Goal: Task Accomplishment & Management: Manage account settings

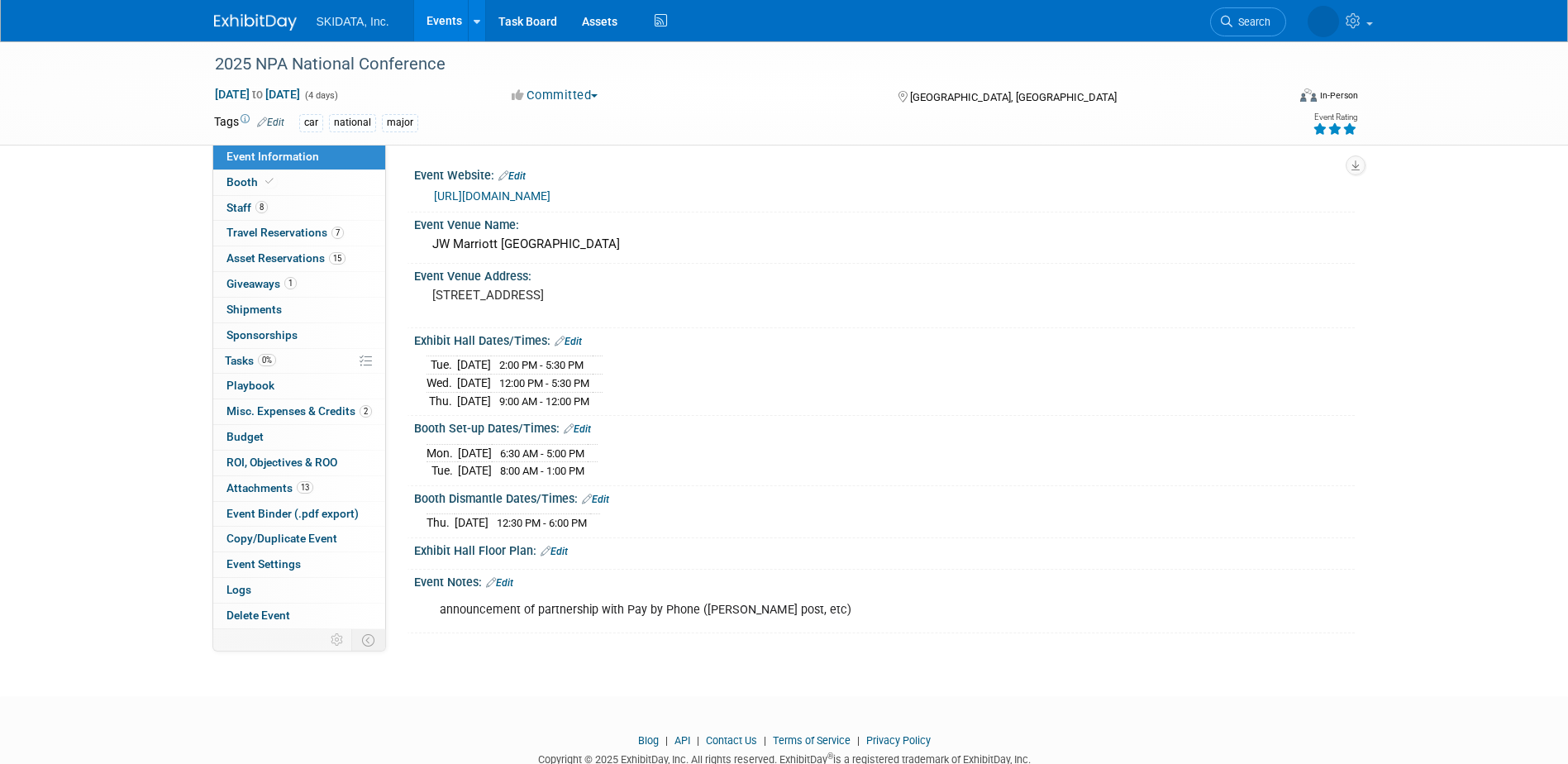
click at [456, 16] on link "Events" at bounding box center [444, 21] width 61 height 42
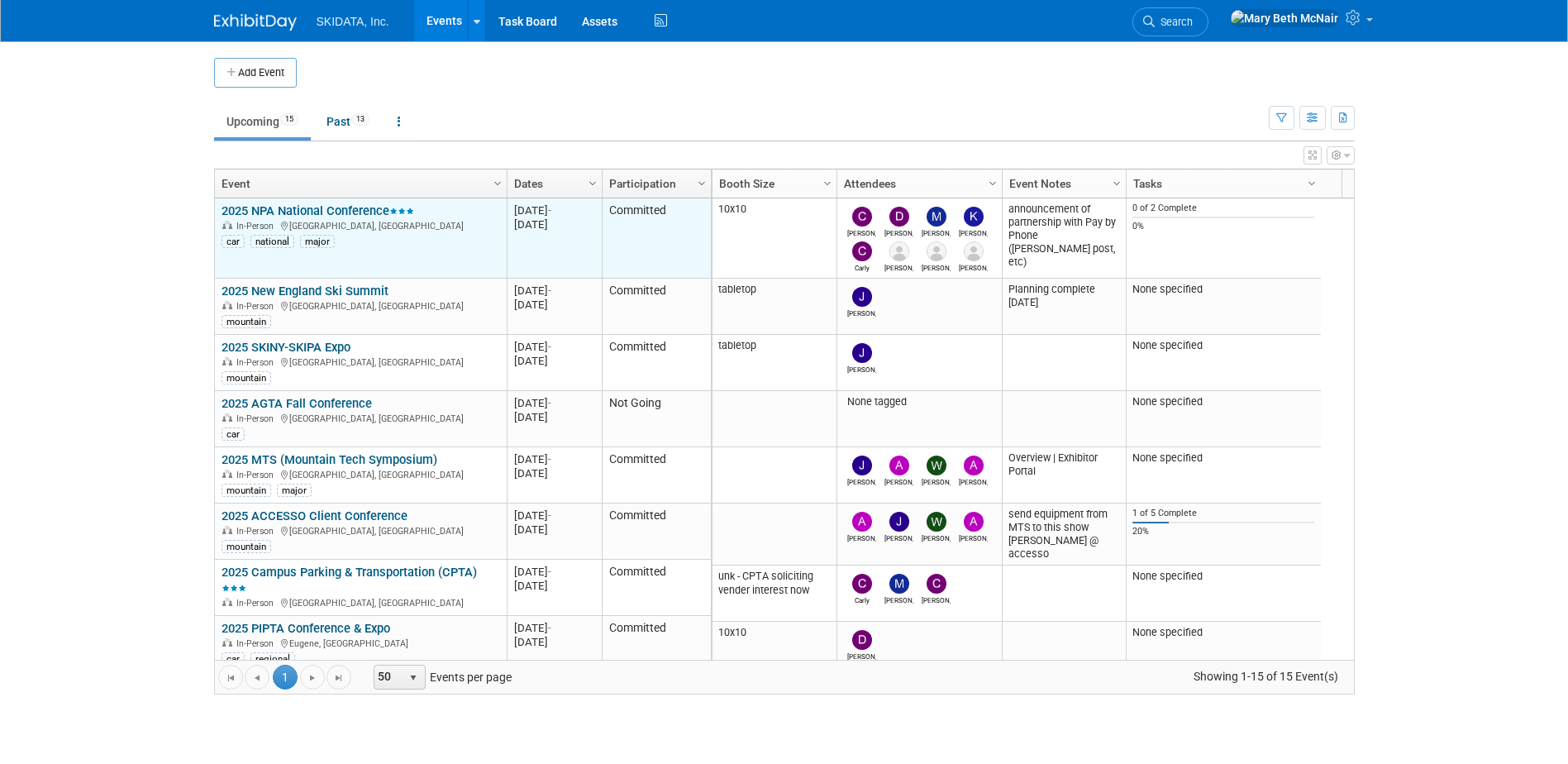
click at [313, 209] on link "2025 NPA National Conference" at bounding box center [318, 211] width 193 height 15
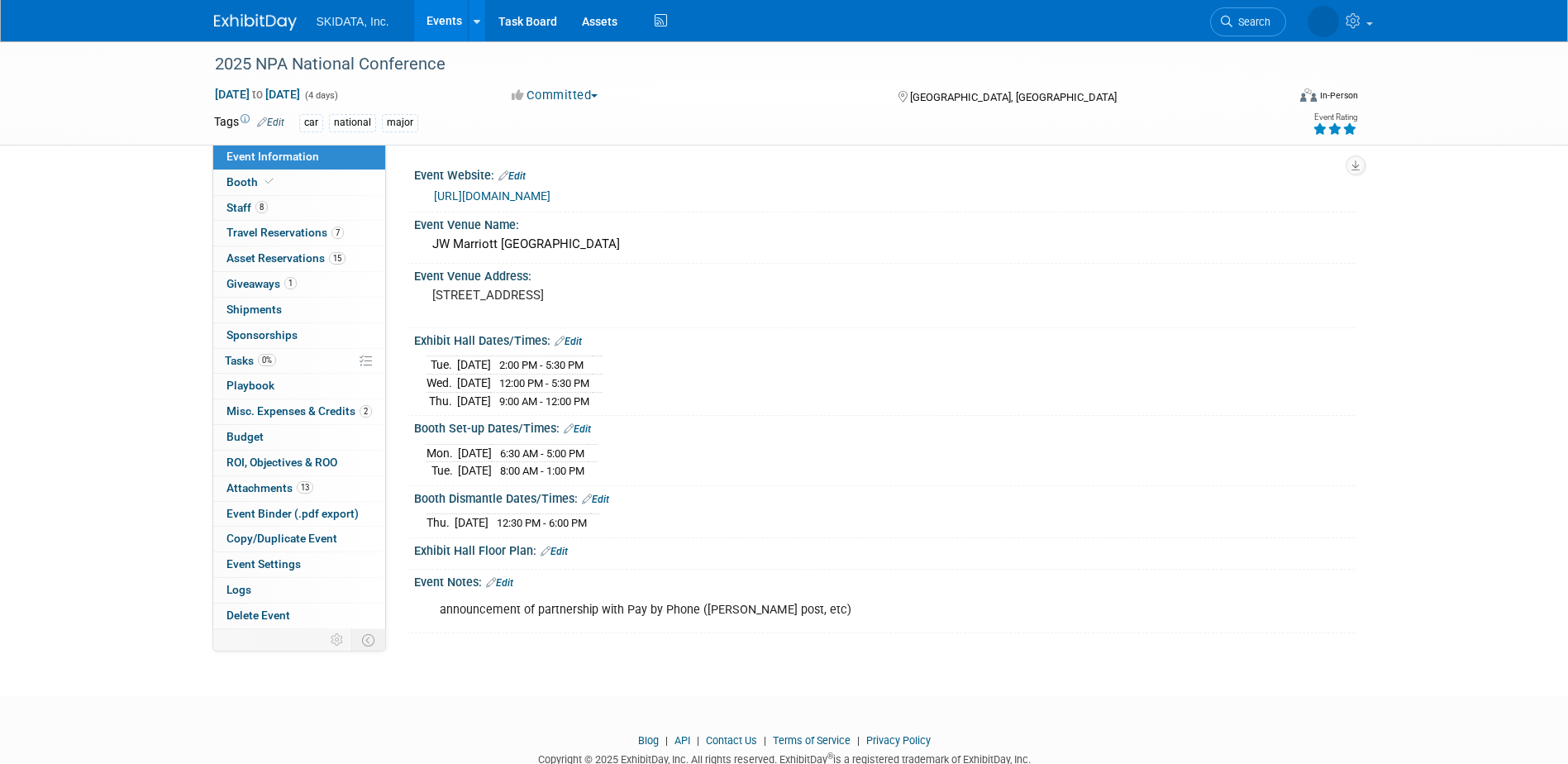
click at [470, 193] on link "[URL][DOMAIN_NAME]" at bounding box center [492, 195] width 116 height 13
click at [246, 259] on span "Asset Reservations 15" at bounding box center [286, 257] width 119 height 13
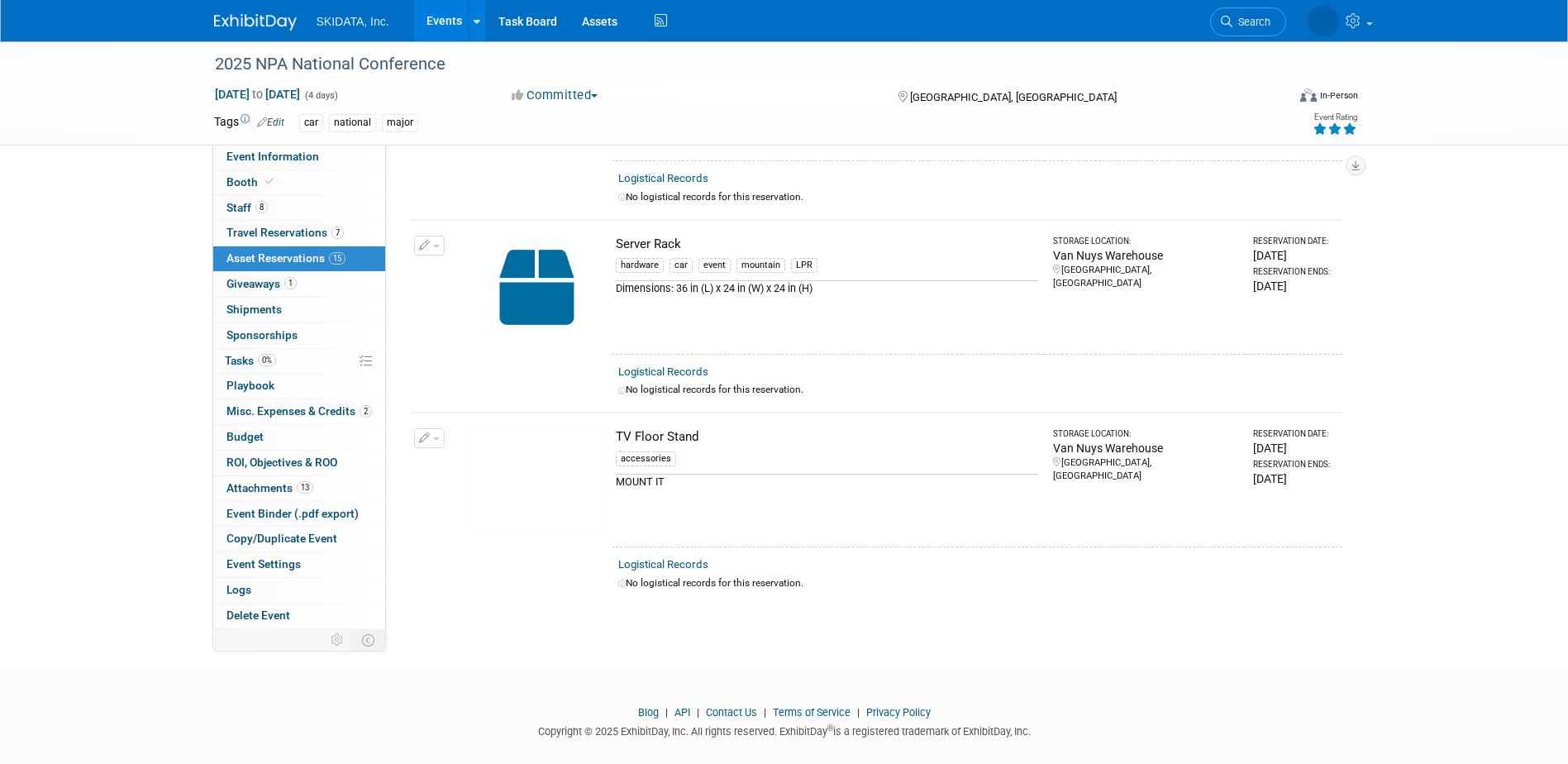
scroll to position [2558, 0]
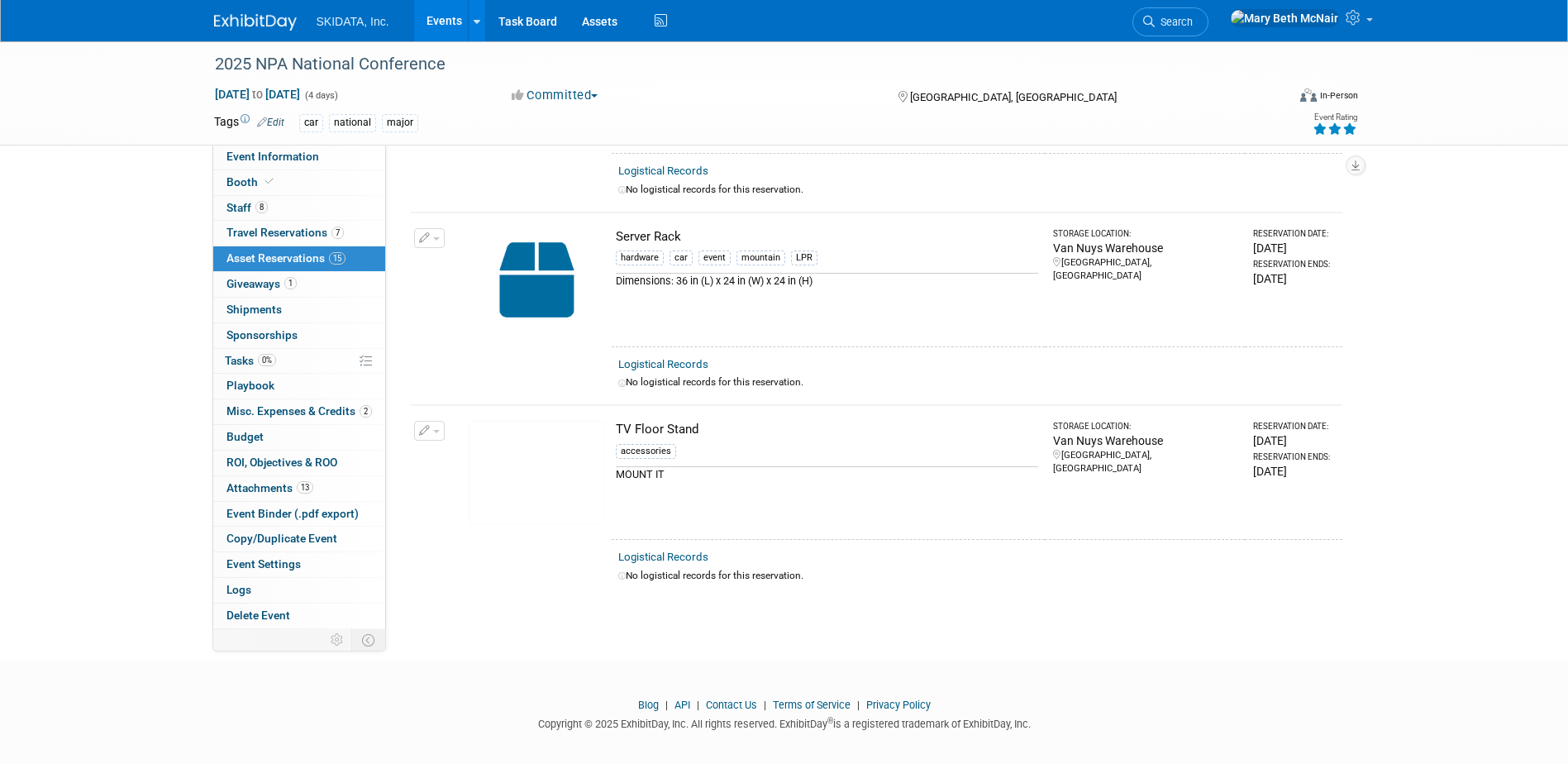
click at [427, 233] on icon "button" at bounding box center [425, 238] width 12 height 11
click at [478, 229] on img at bounding box center [537, 280] width 136 height 103
click at [599, 26] on link "Assets" at bounding box center [599, 21] width 61 height 42
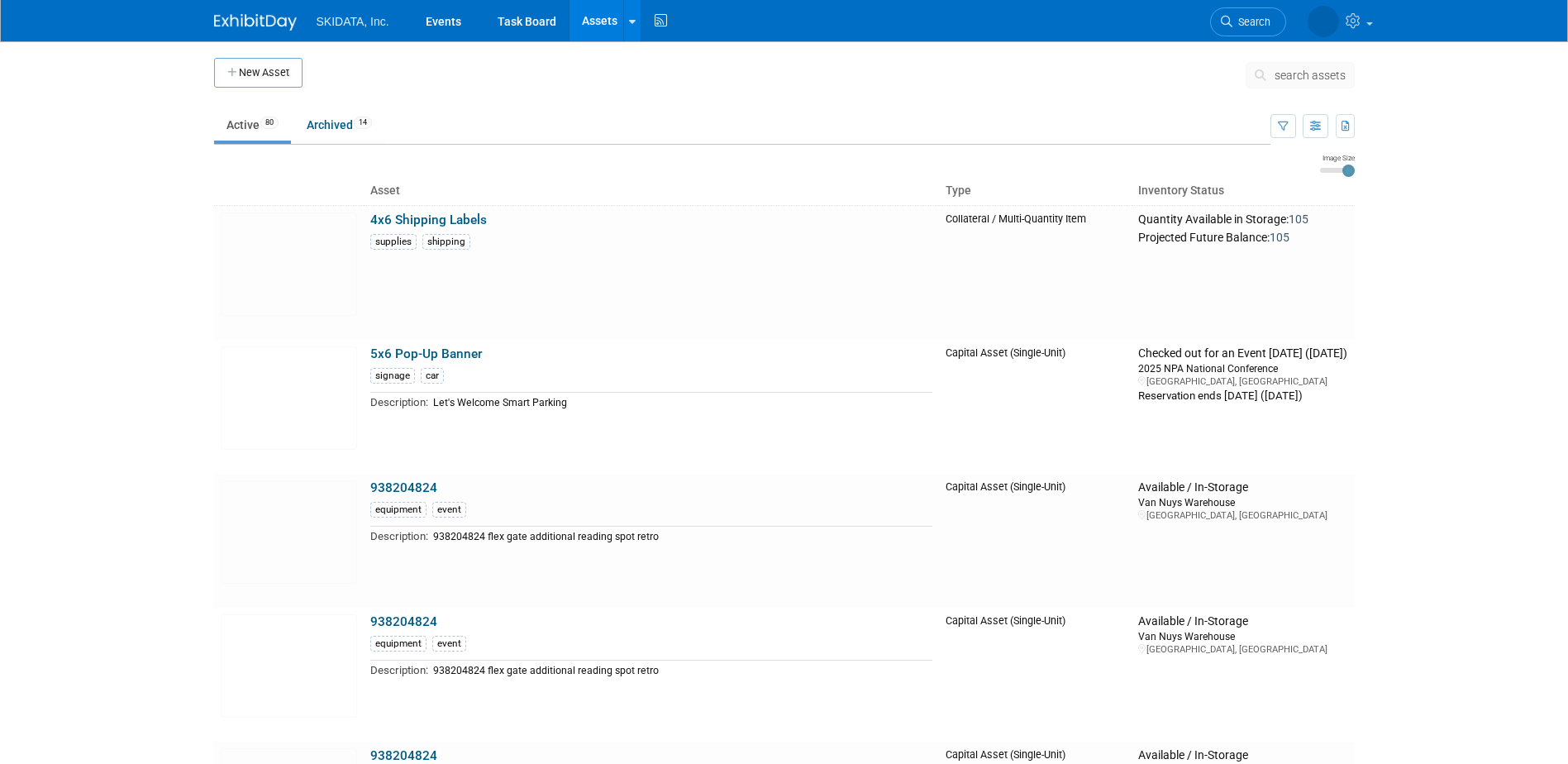
click at [1282, 76] on span "search assets" at bounding box center [1311, 75] width 72 height 13
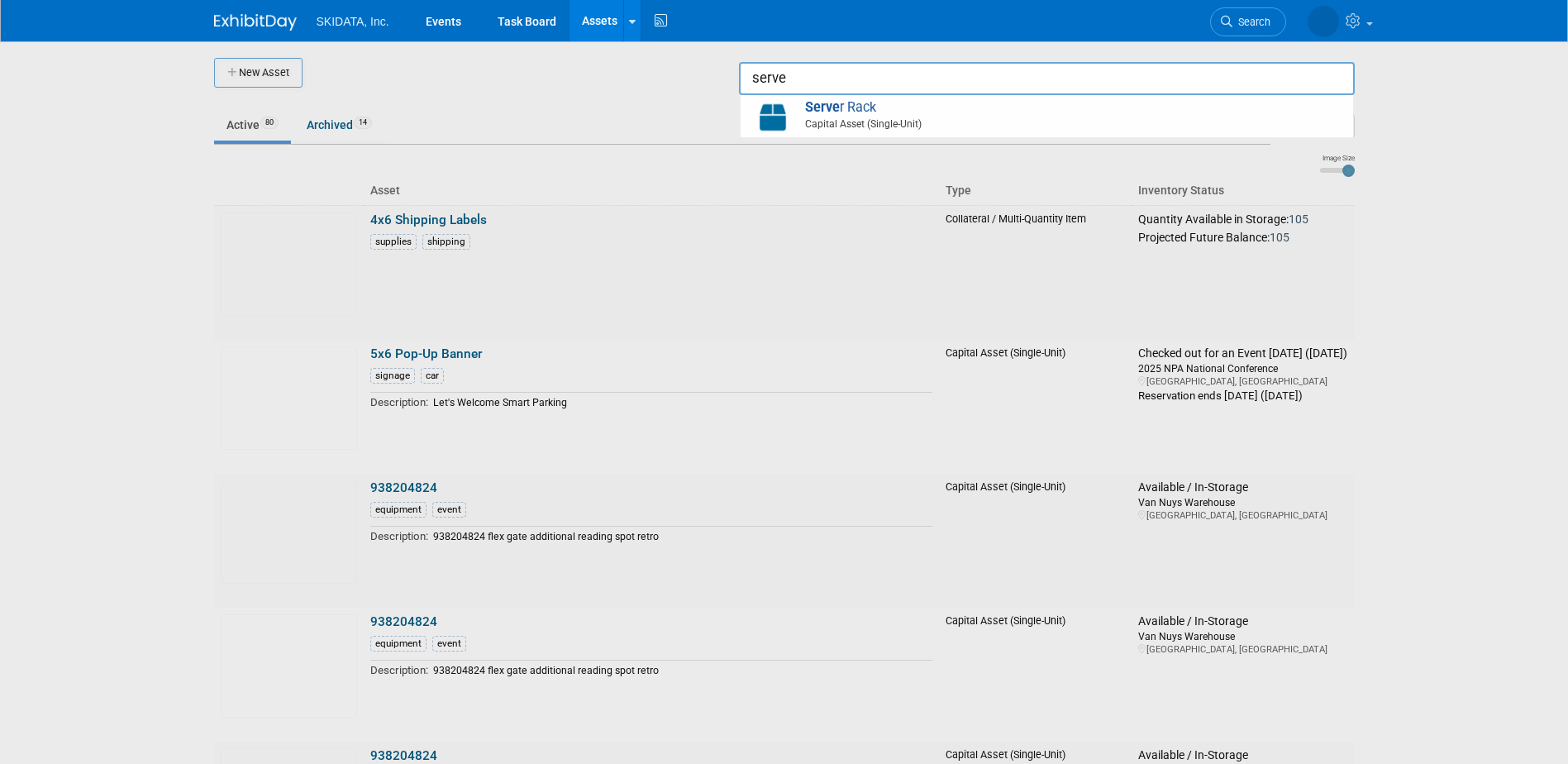
click at [839, 93] on input "serve" at bounding box center [1047, 77] width 616 height 33
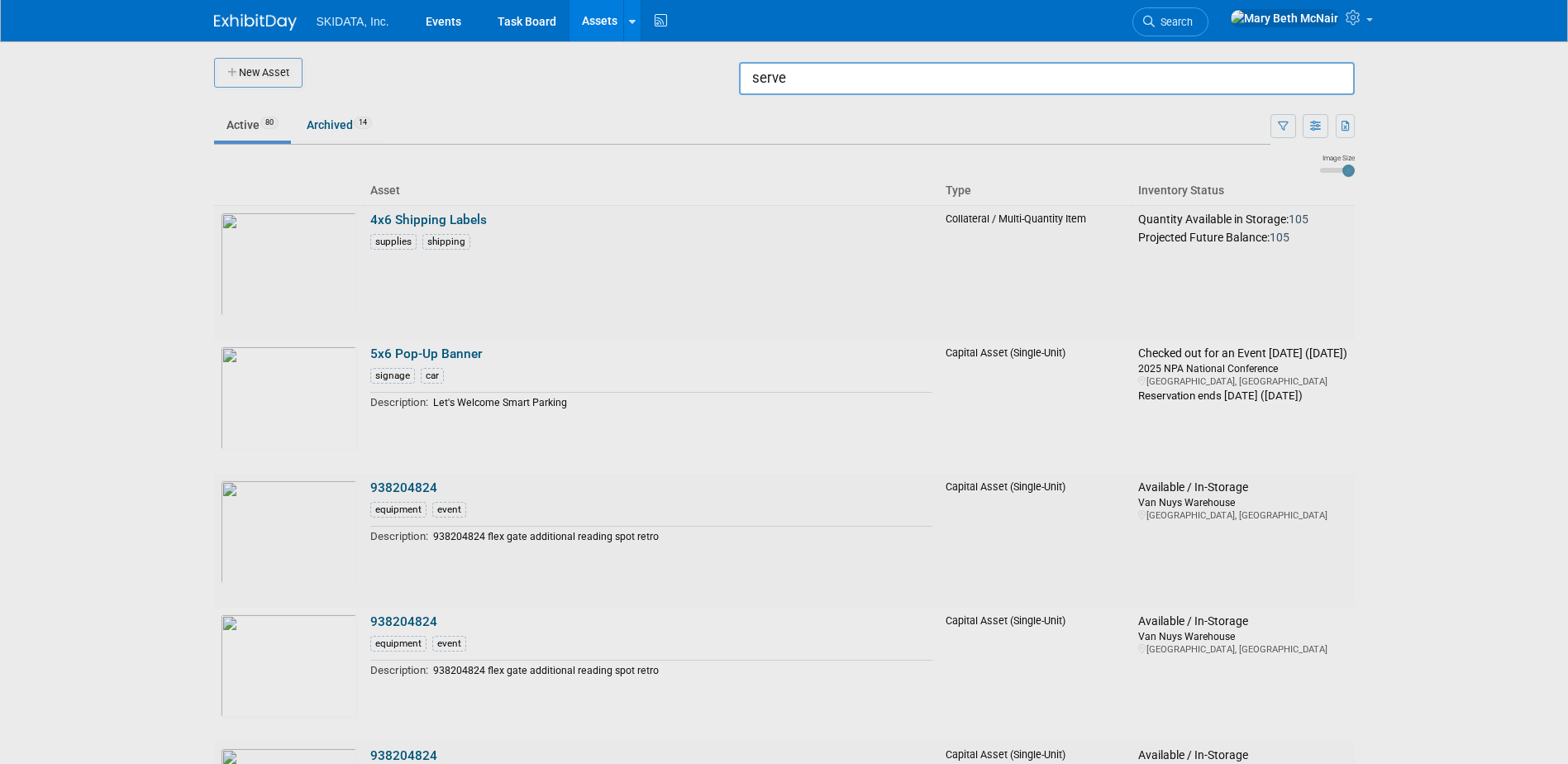
click at [843, 87] on input "serve" at bounding box center [1047, 77] width 616 height 33
click at [834, 81] on input "serve" at bounding box center [1047, 77] width 616 height 33
click at [843, 102] on strong "Server" at bounding box center [825, 107] width 40 height 16
type input "Server Rack"
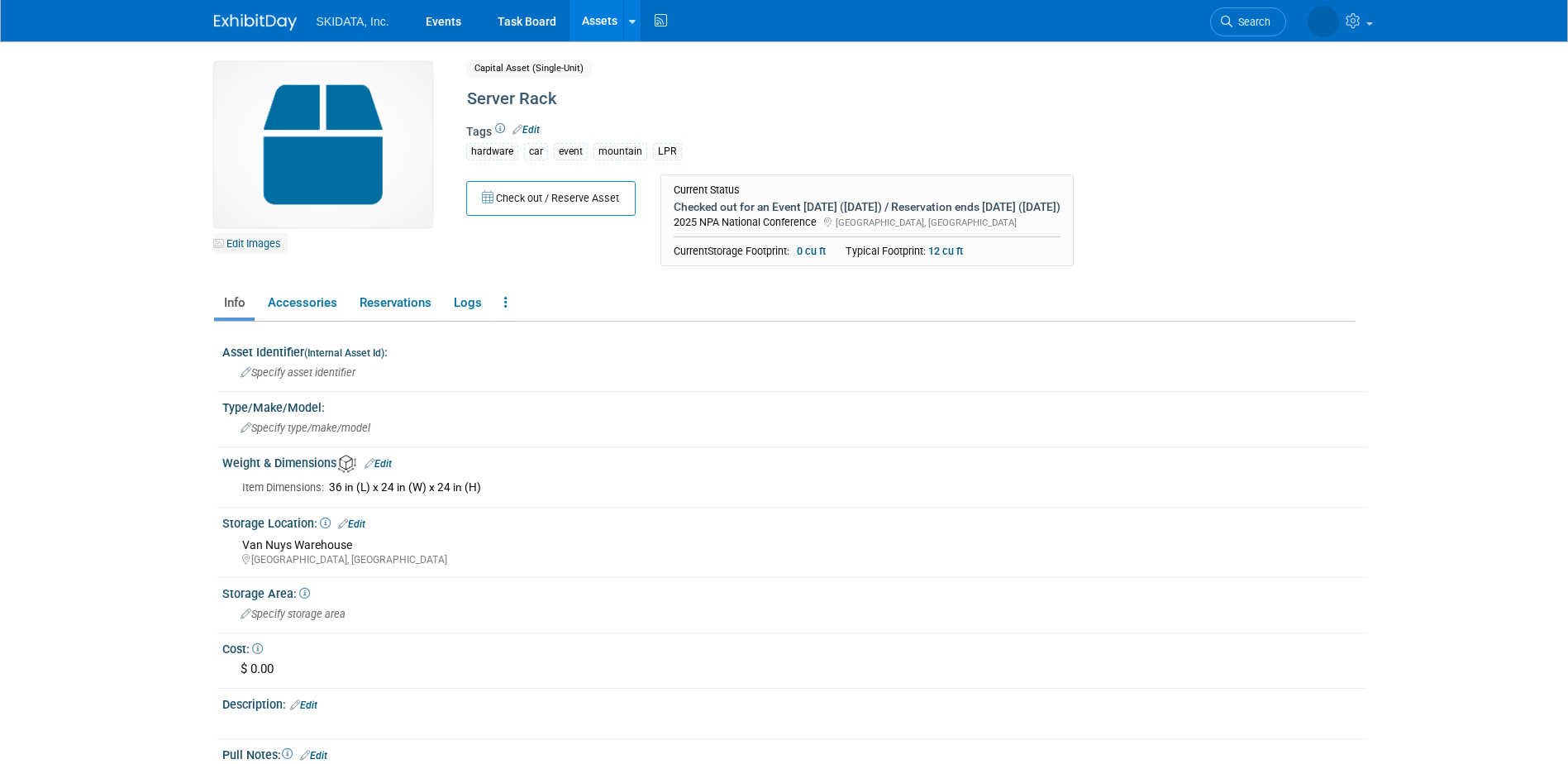
click at [263, 241] on link "Edit Images" at bounding box center [250, 243] width 74 height 21
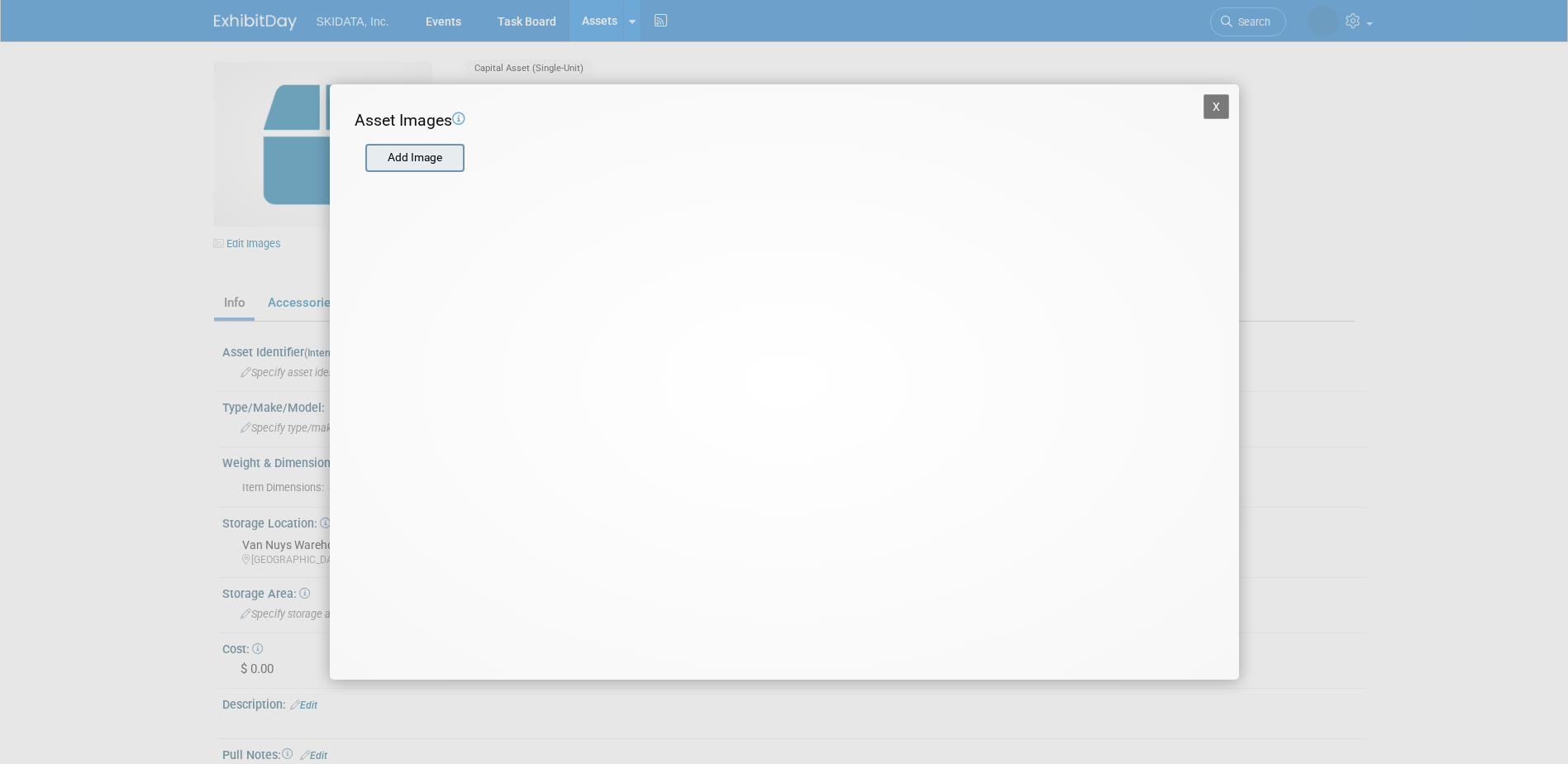
click at [420, 159] on input "file" at bounding box center [365, 157] width 197 height 25
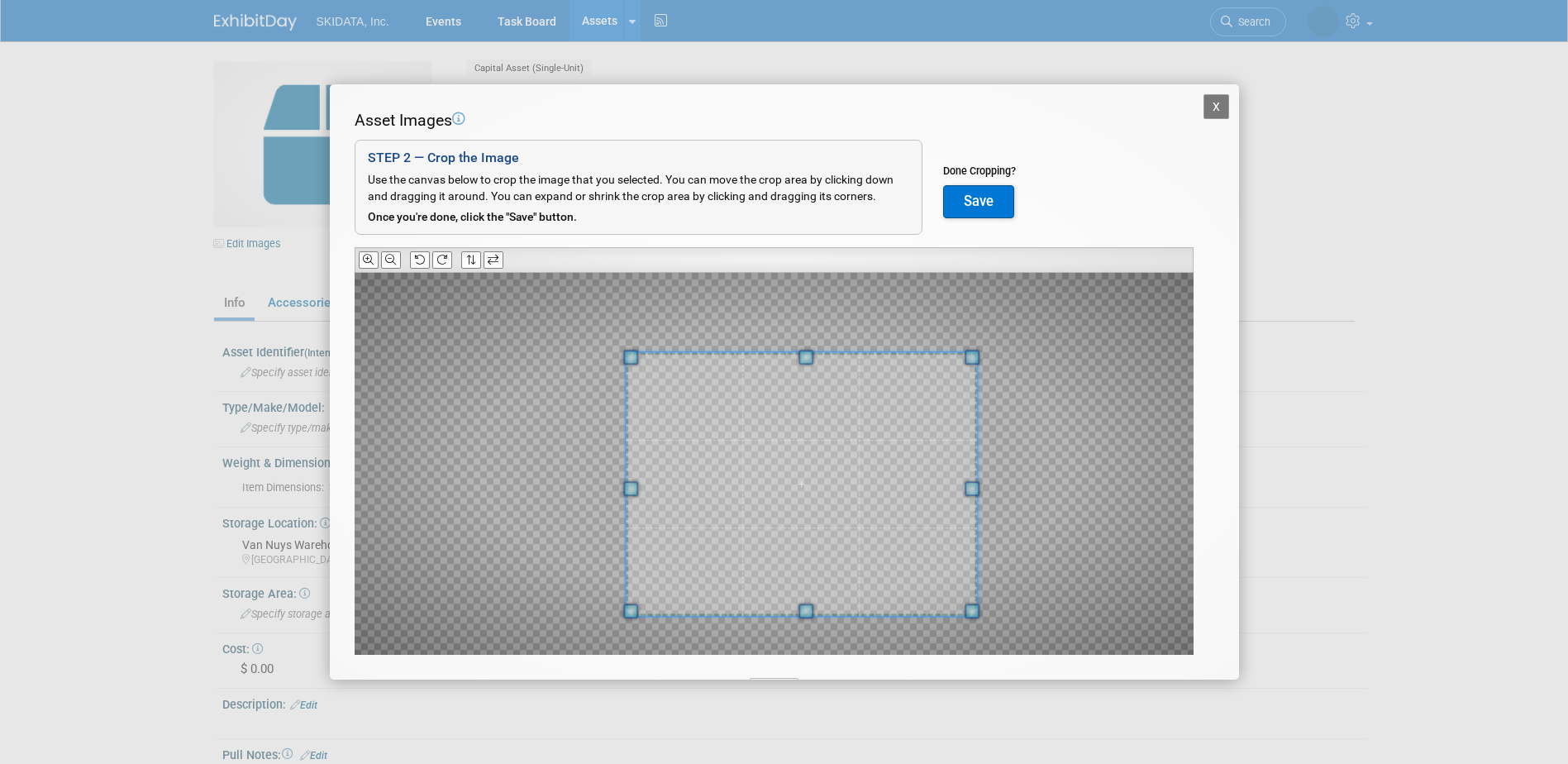
click at [644, 358] on div at bounding box center [802, 484] width 352 height 264
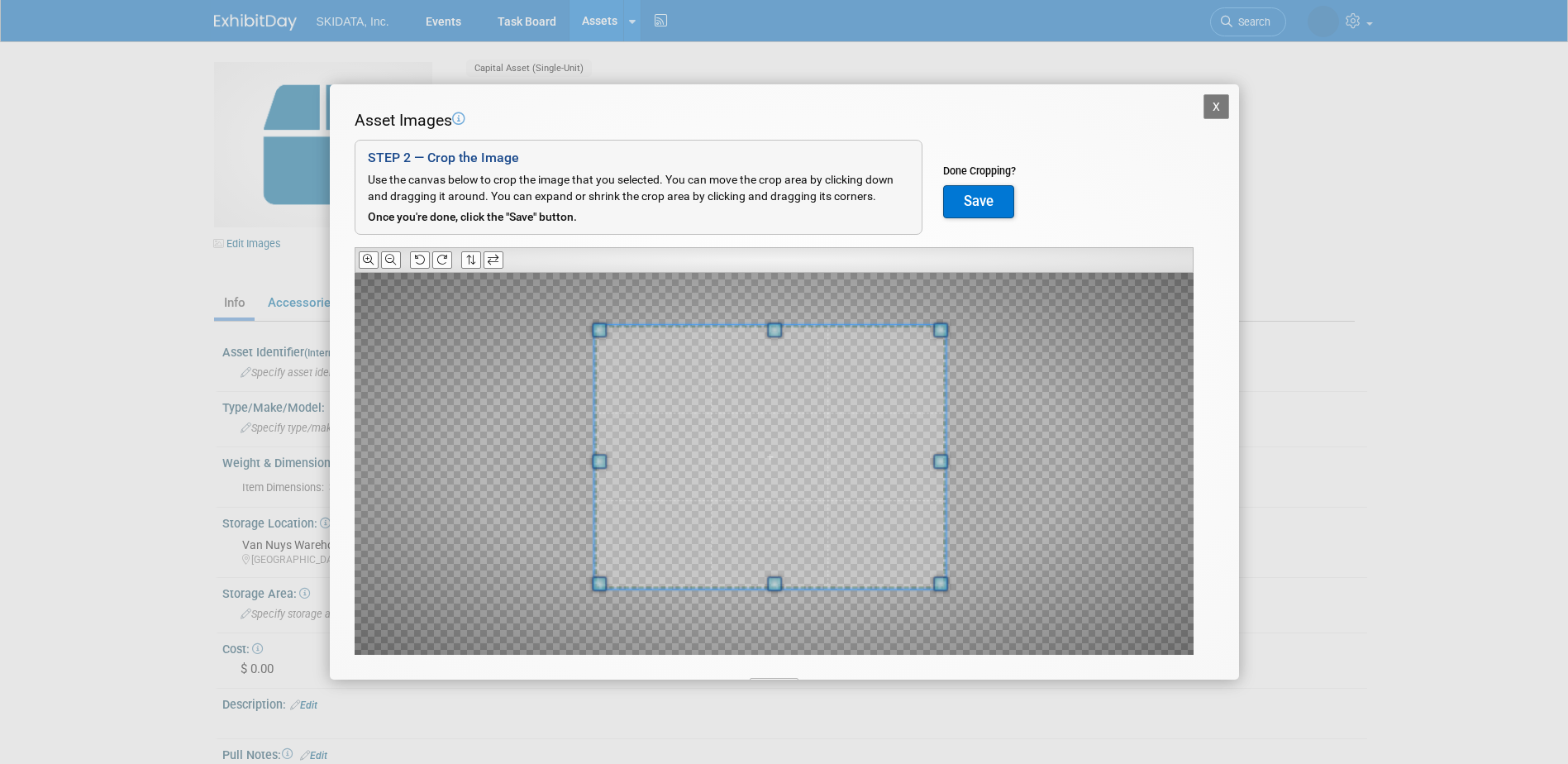
click at [871, 554] on span at bounding box center [770, 457] width 352 height 264
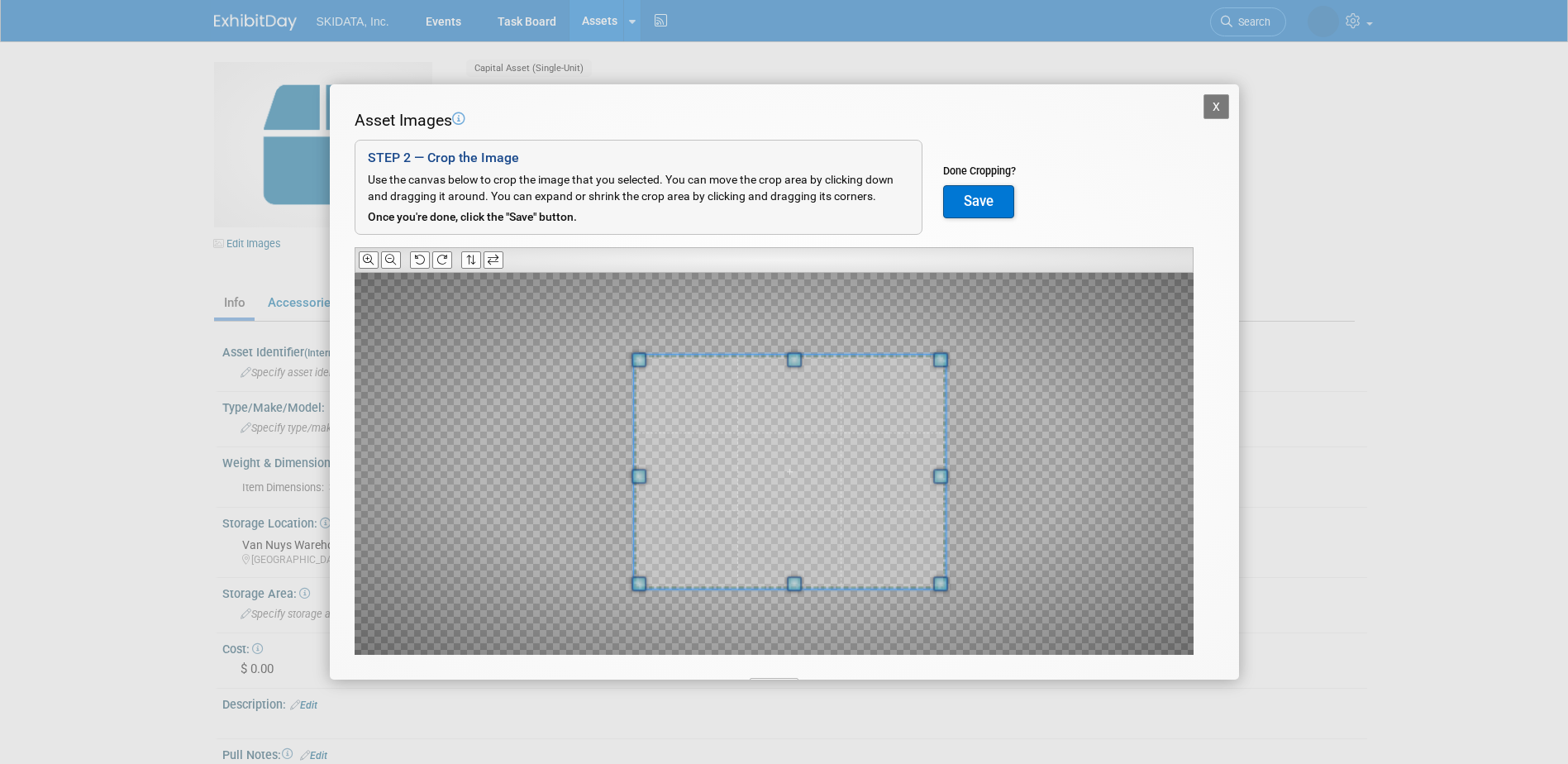
click at [644, 363] on span at bounding box center [639, 359] width 15 height 15
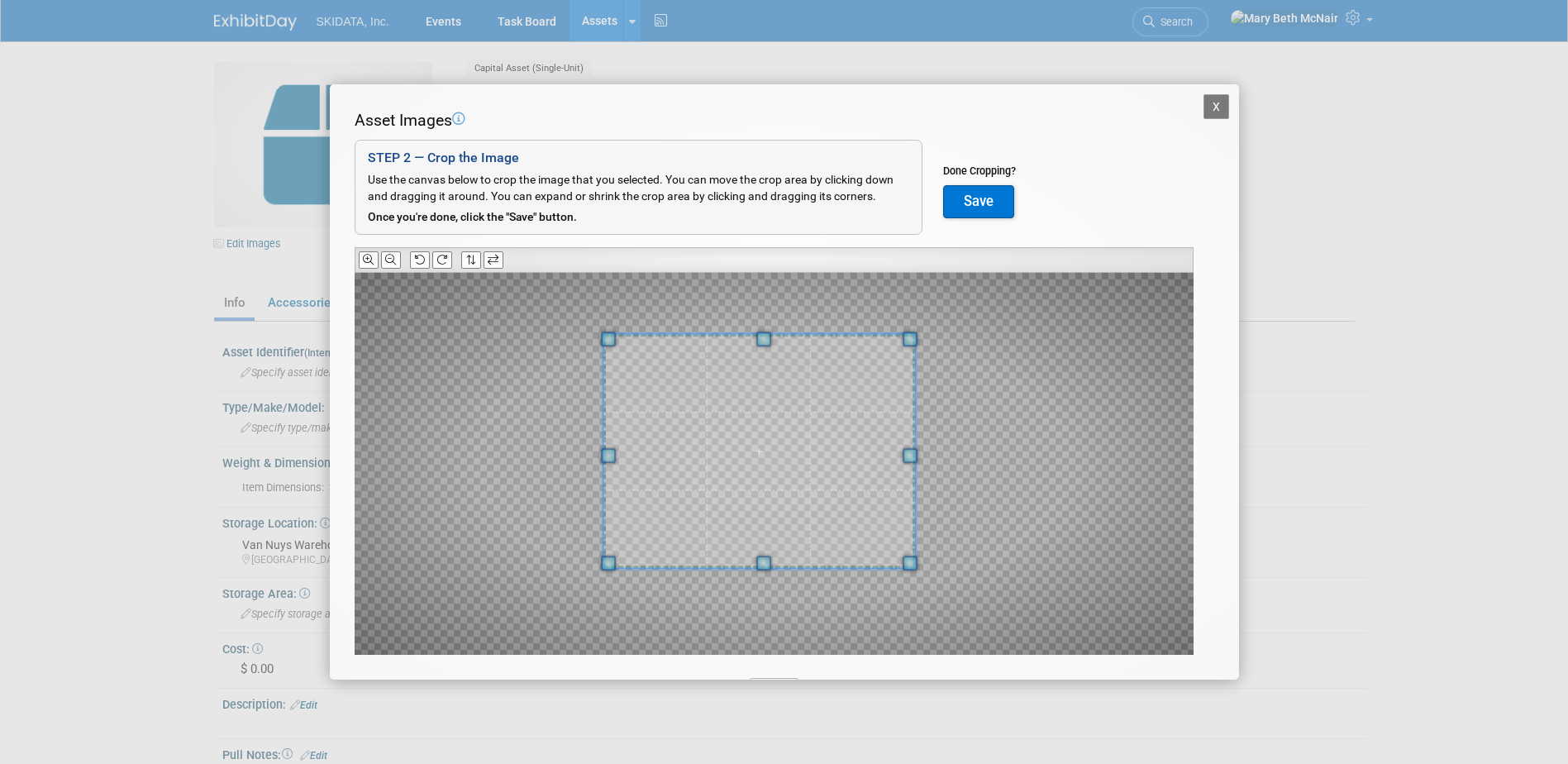
click at [783, 489] on span at bounding box center [759, 451] width 312 height 234
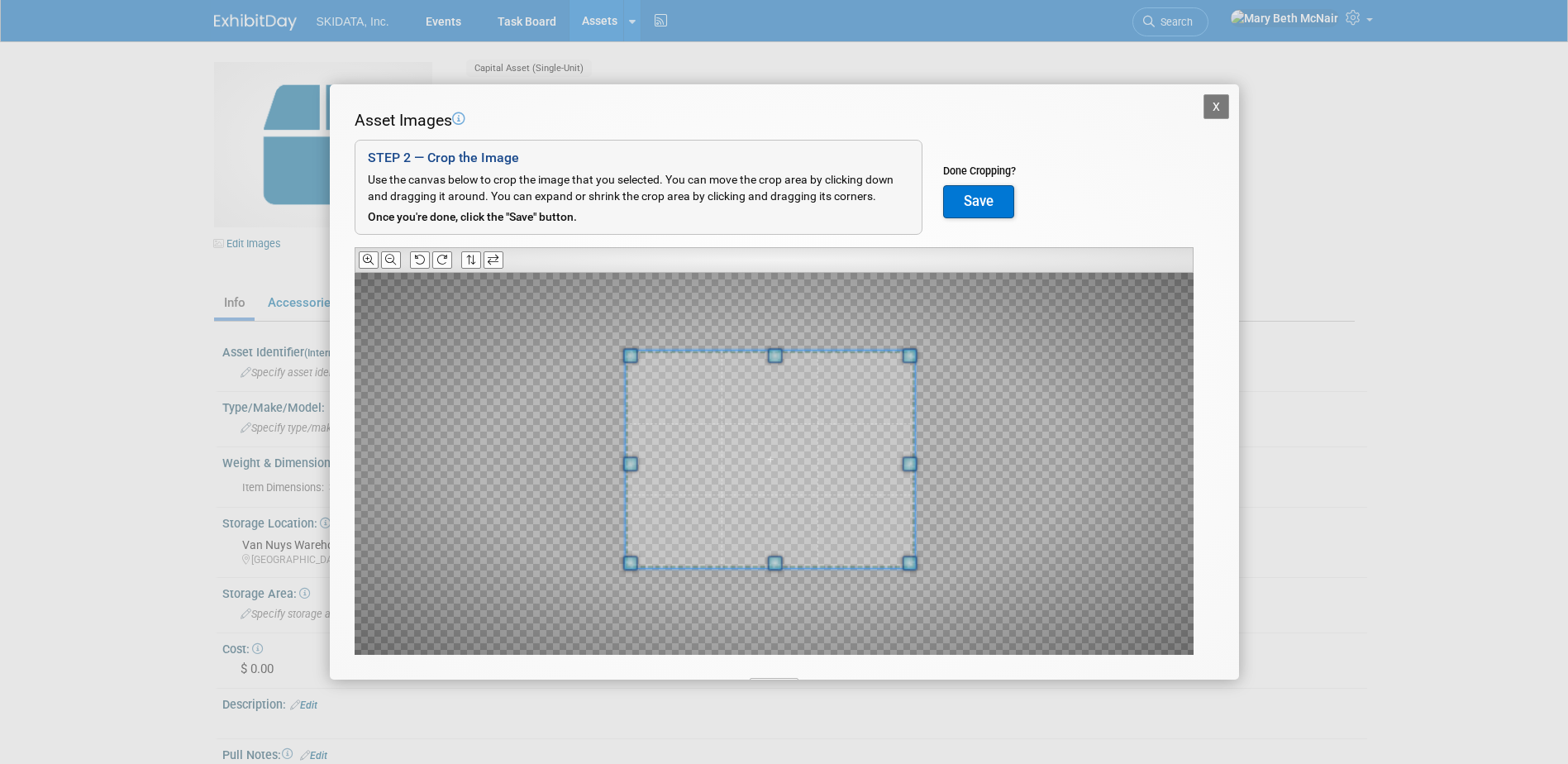
click at [634, 353] on span at bounding box center [629, 355] width 15 height 15
click at [978, 194] on button "Save" at bounding box center [979, 201] width 72 height 33
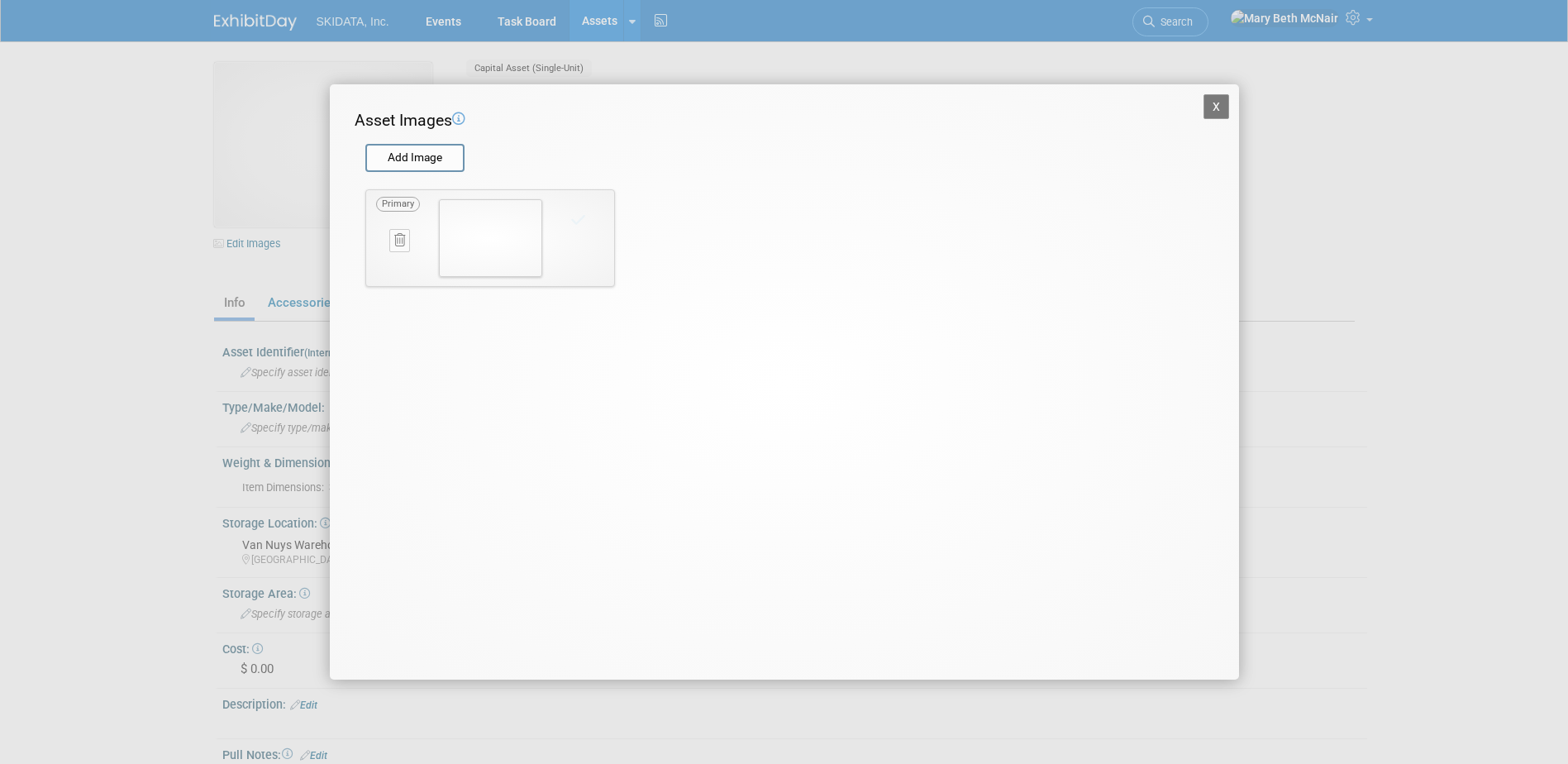
click at [1216, 106] on button "X" at bounding box center [1216, 106] width 27 height 25
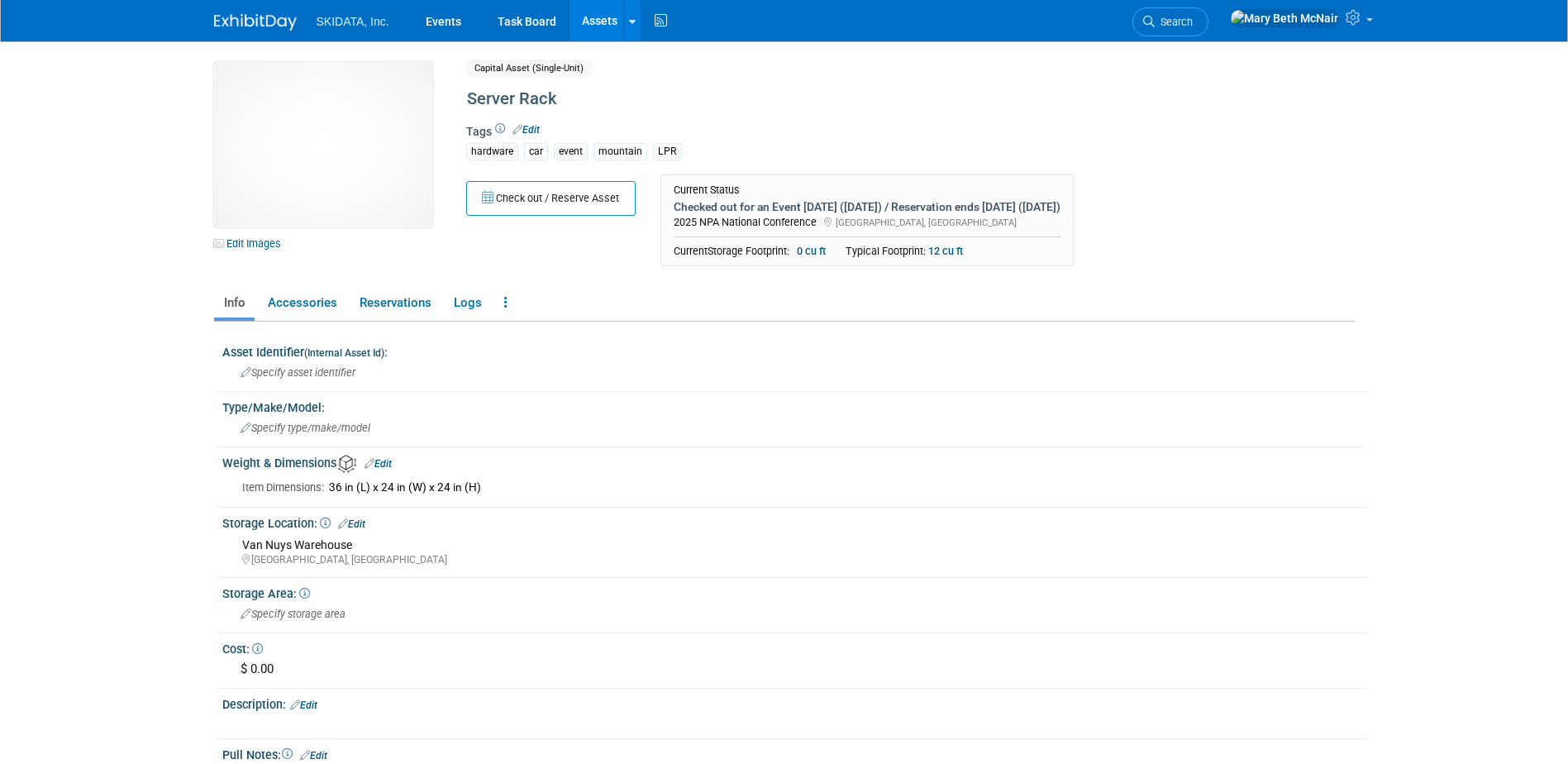
click at [587, 22] on link "Assets" at bounding box center [599, 21] width 61 height 42
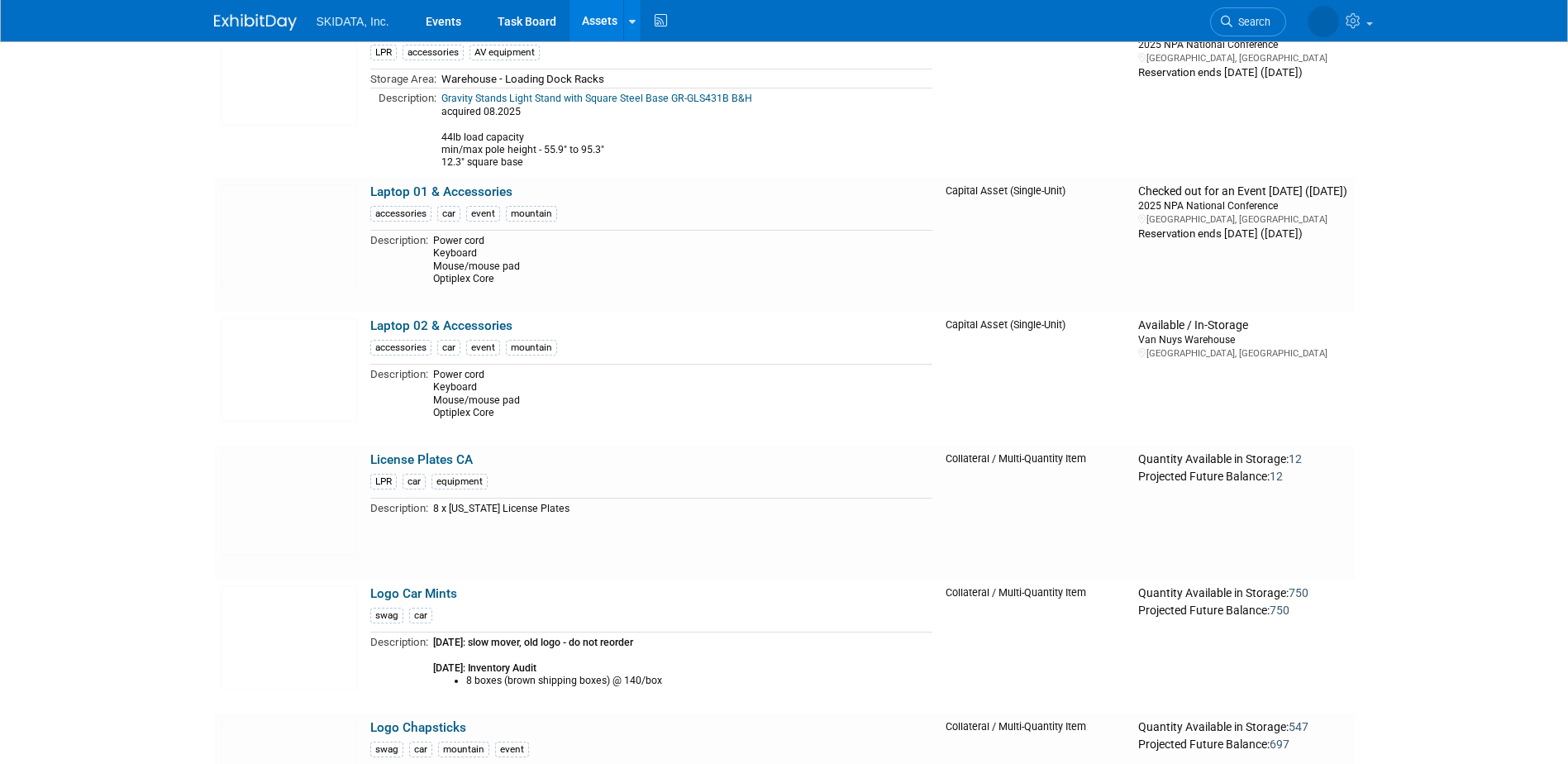
scroll to position [4628, 0]
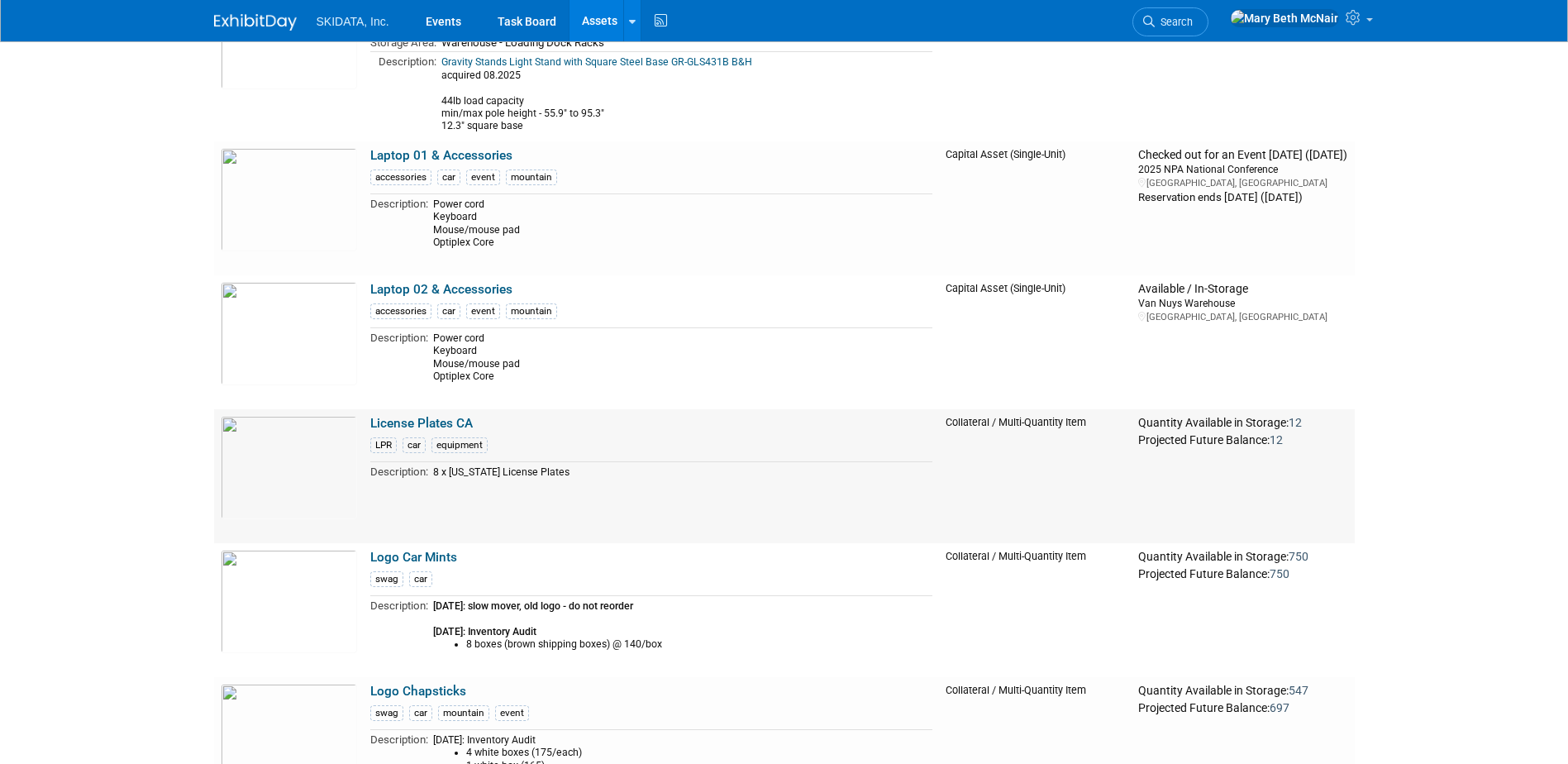
click at [458, 428] on link "License Plates CA" at bounding box center [421, 422] width 102 height 15
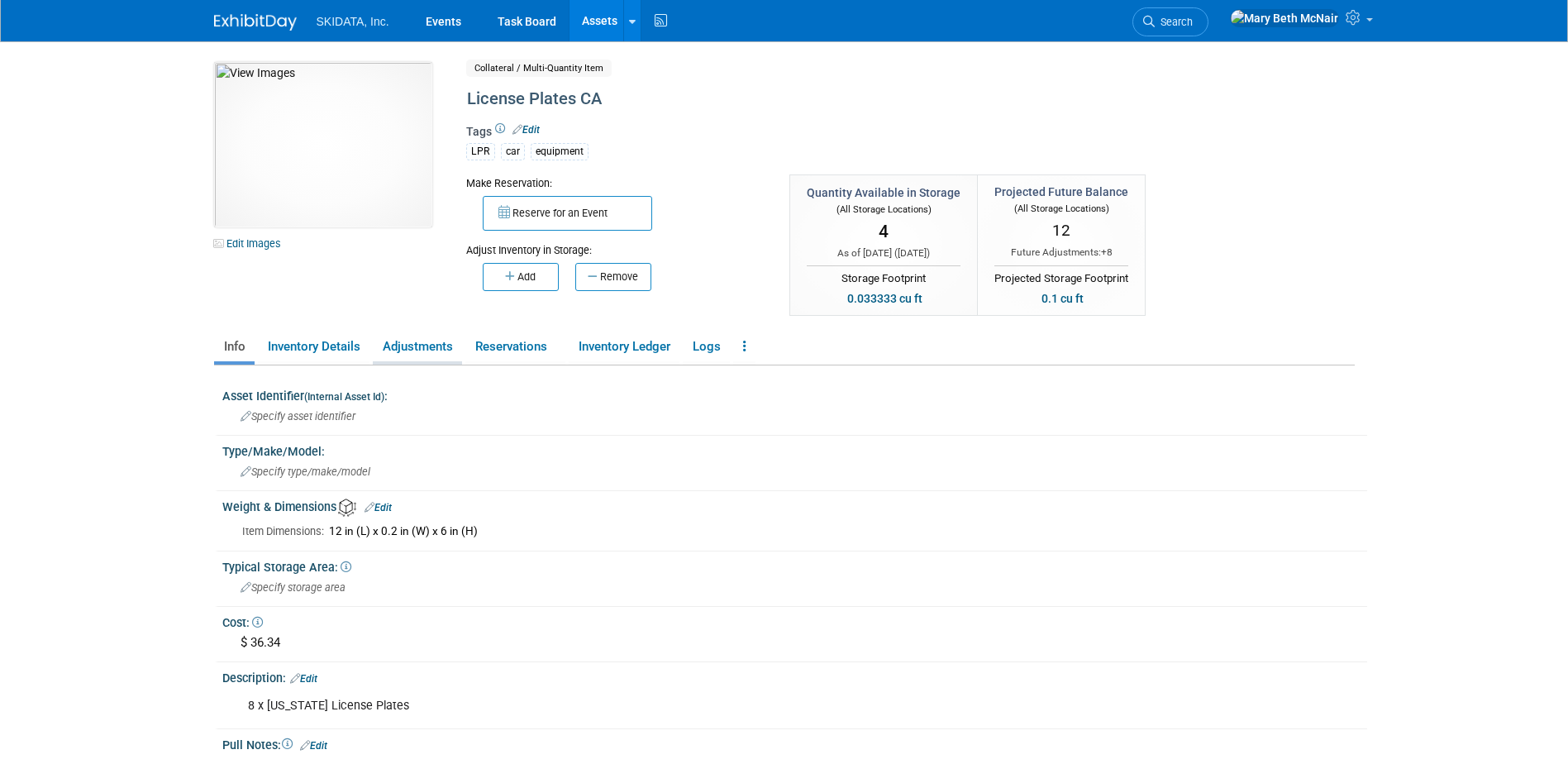
click at [402, 352] on link "Adjustments" at bounding box center [417, 346] width 89 height 29
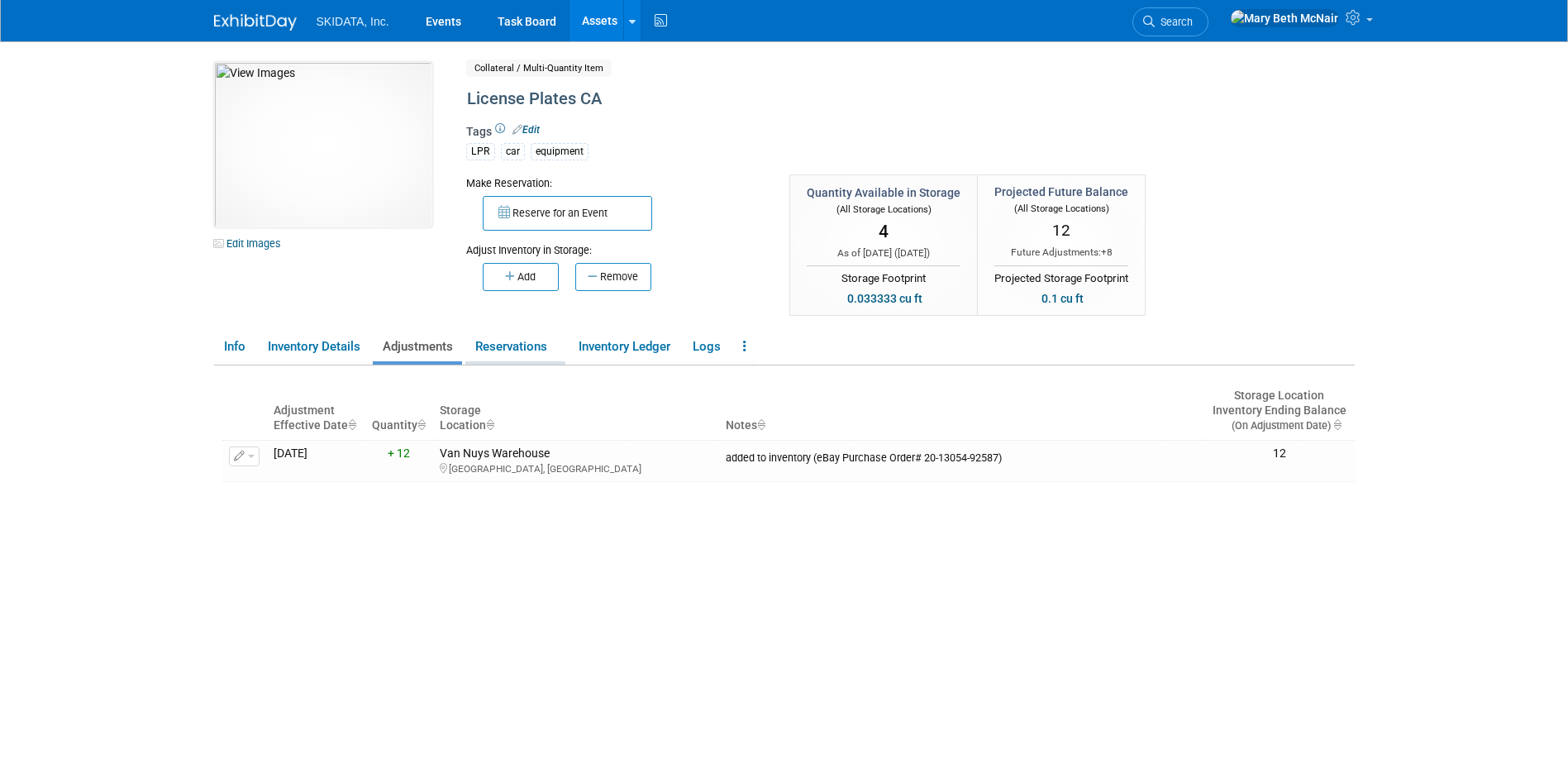
click at [517, 342] on link "Reservations" at bounding box center [515, 346] width 100 height 29
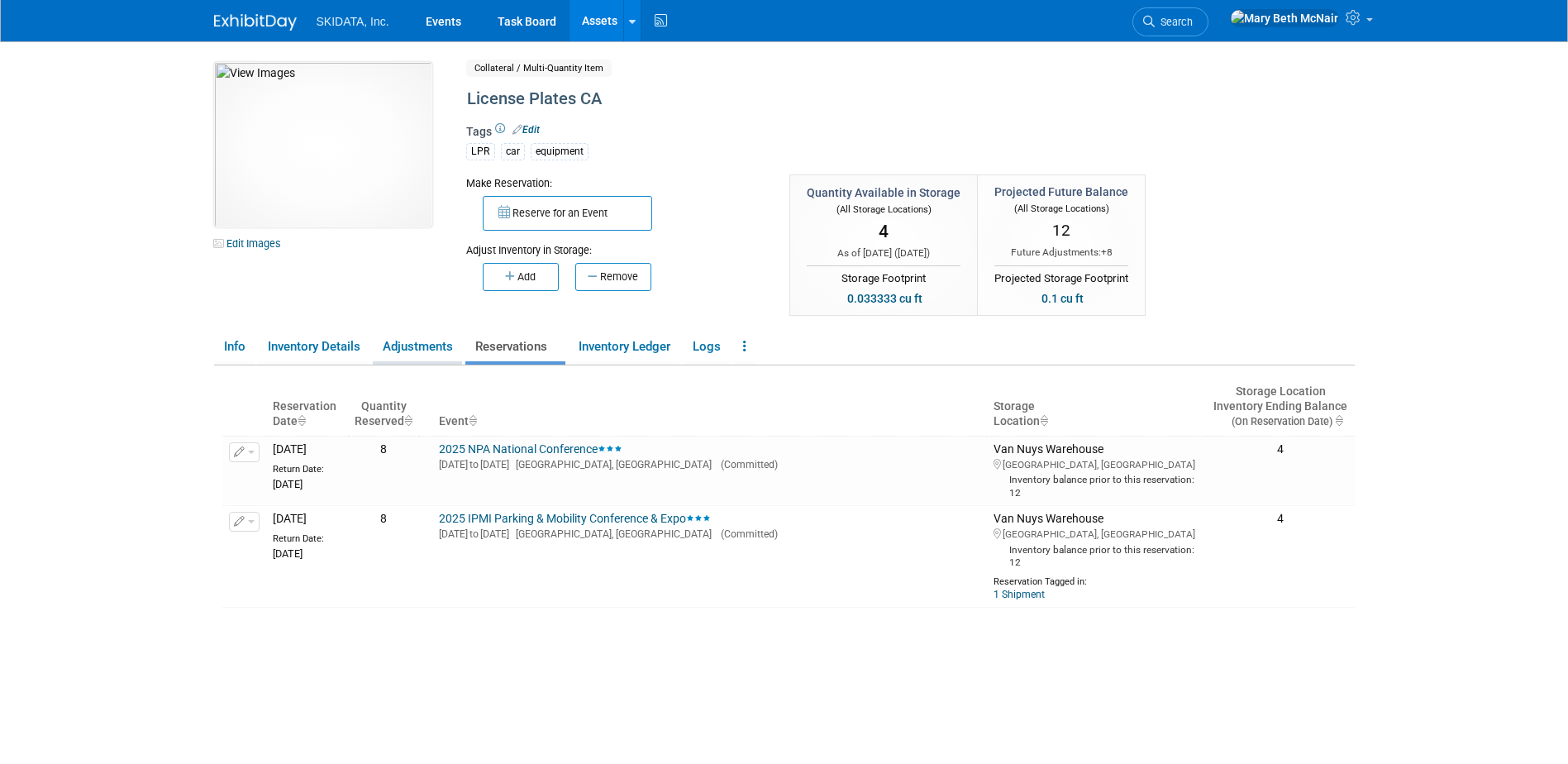
click at [429, 344] on link "Adjustments" at bounding box center [417, 346] width 89 height 29
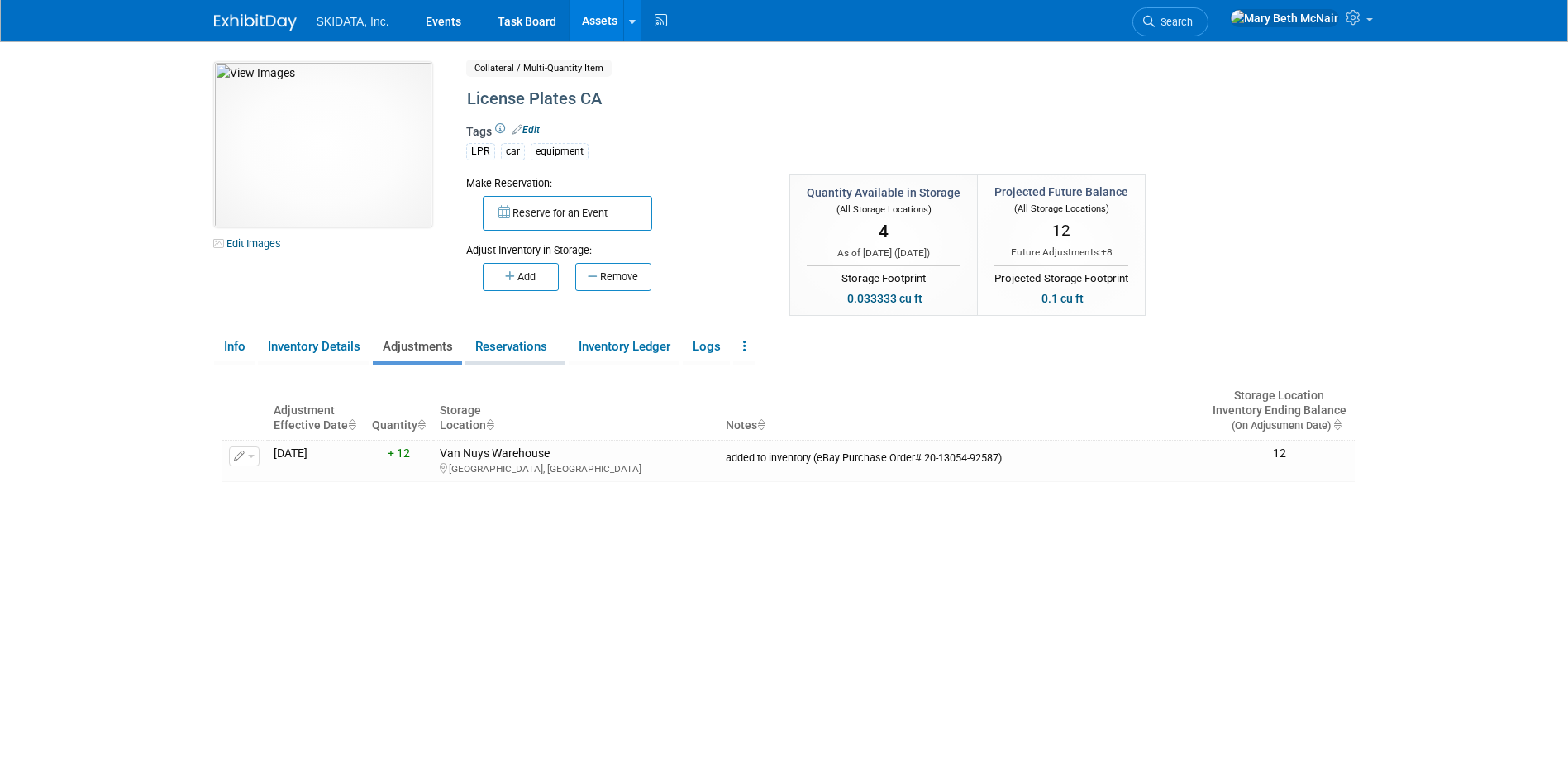
click at [545, 352] on link "Reservations" at bounding box center [515, 346] width 100 height 29
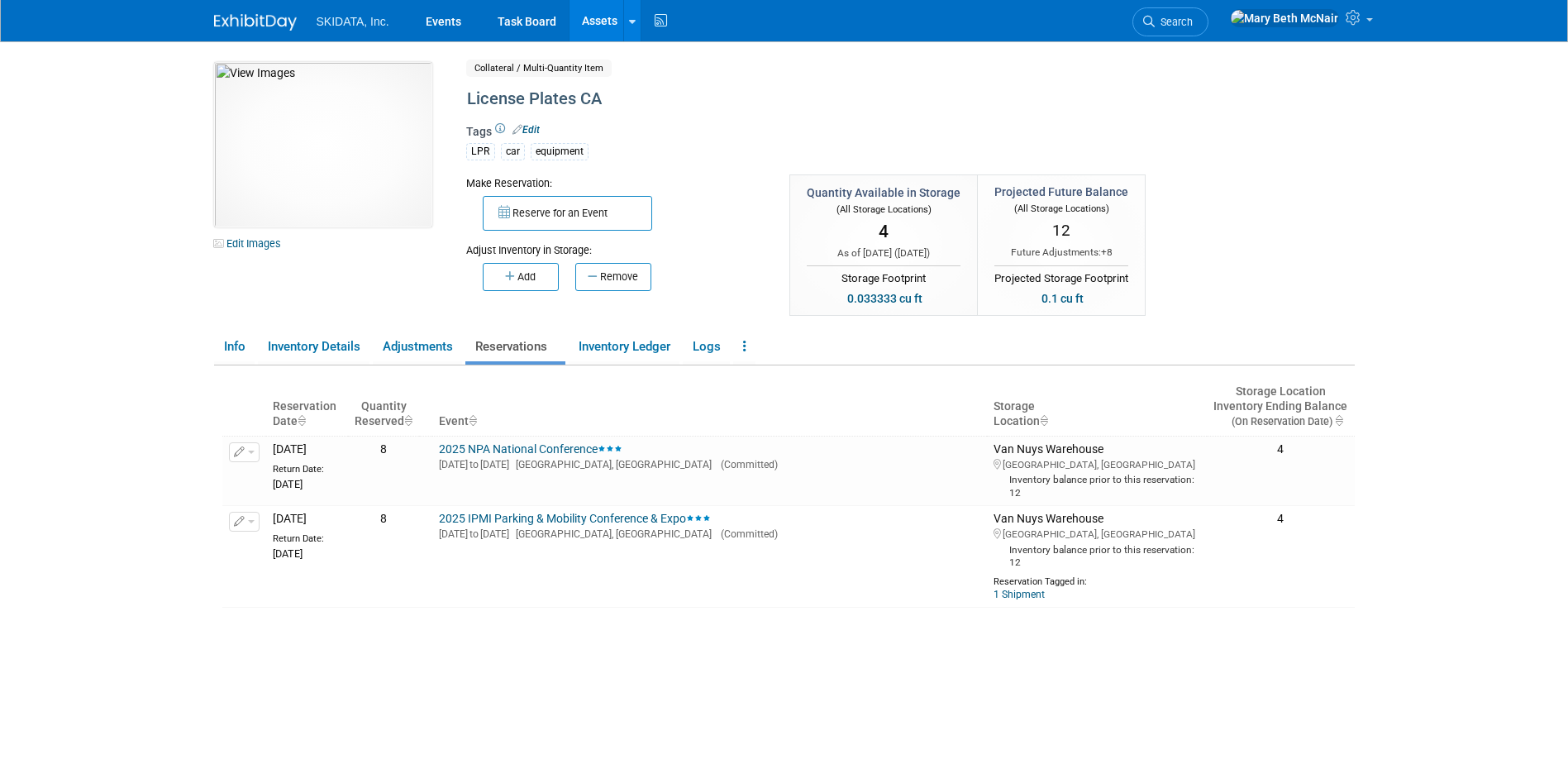
click at [599, 22] on link "Assets" at bounding box center [599, 21] width 61 height 42
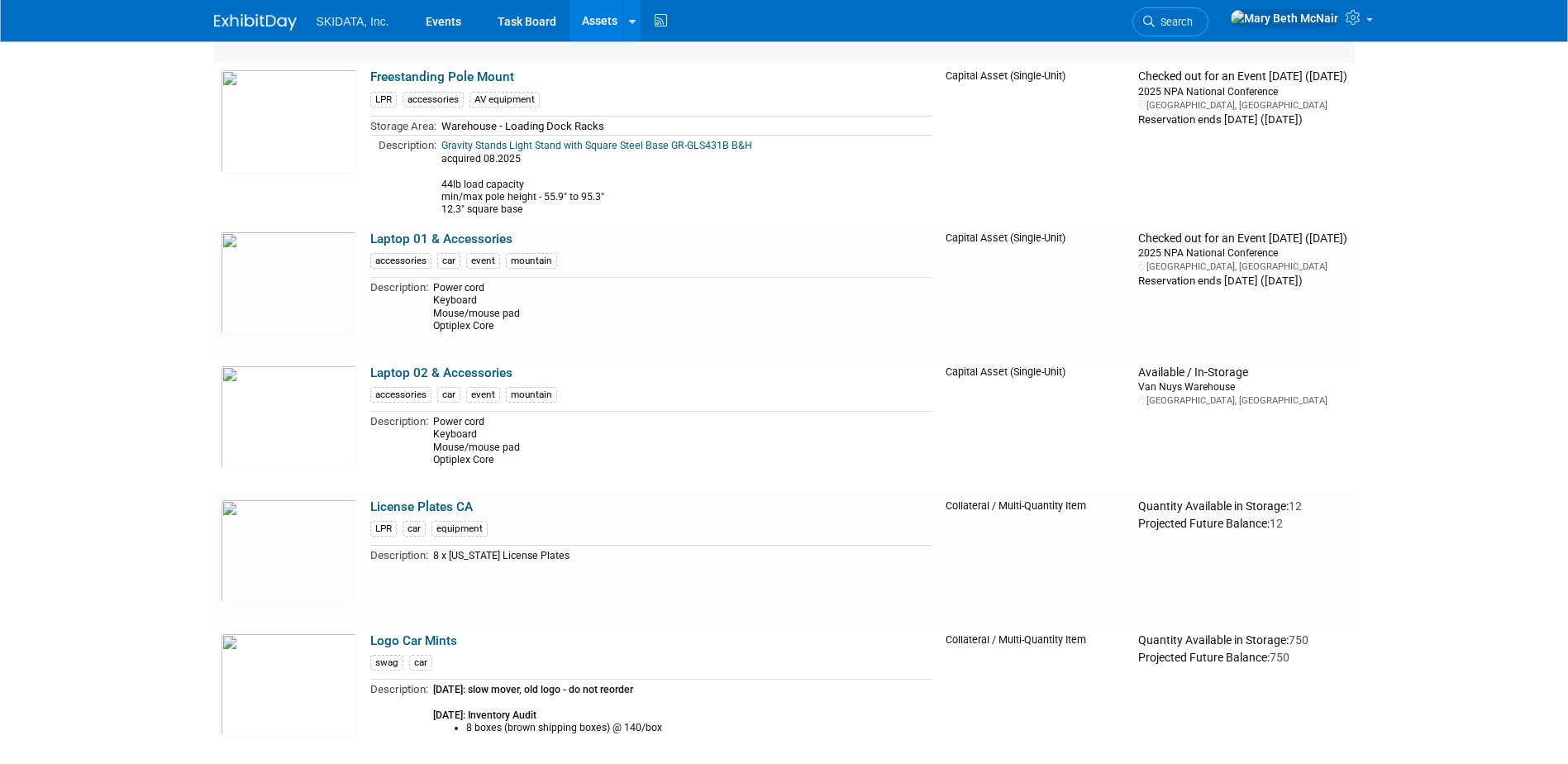
scroll to position [4545, 0]
click at [410, 372] on link "Laptop 02 & Accessories" at bounding box center [441, 372] width 142 height 15
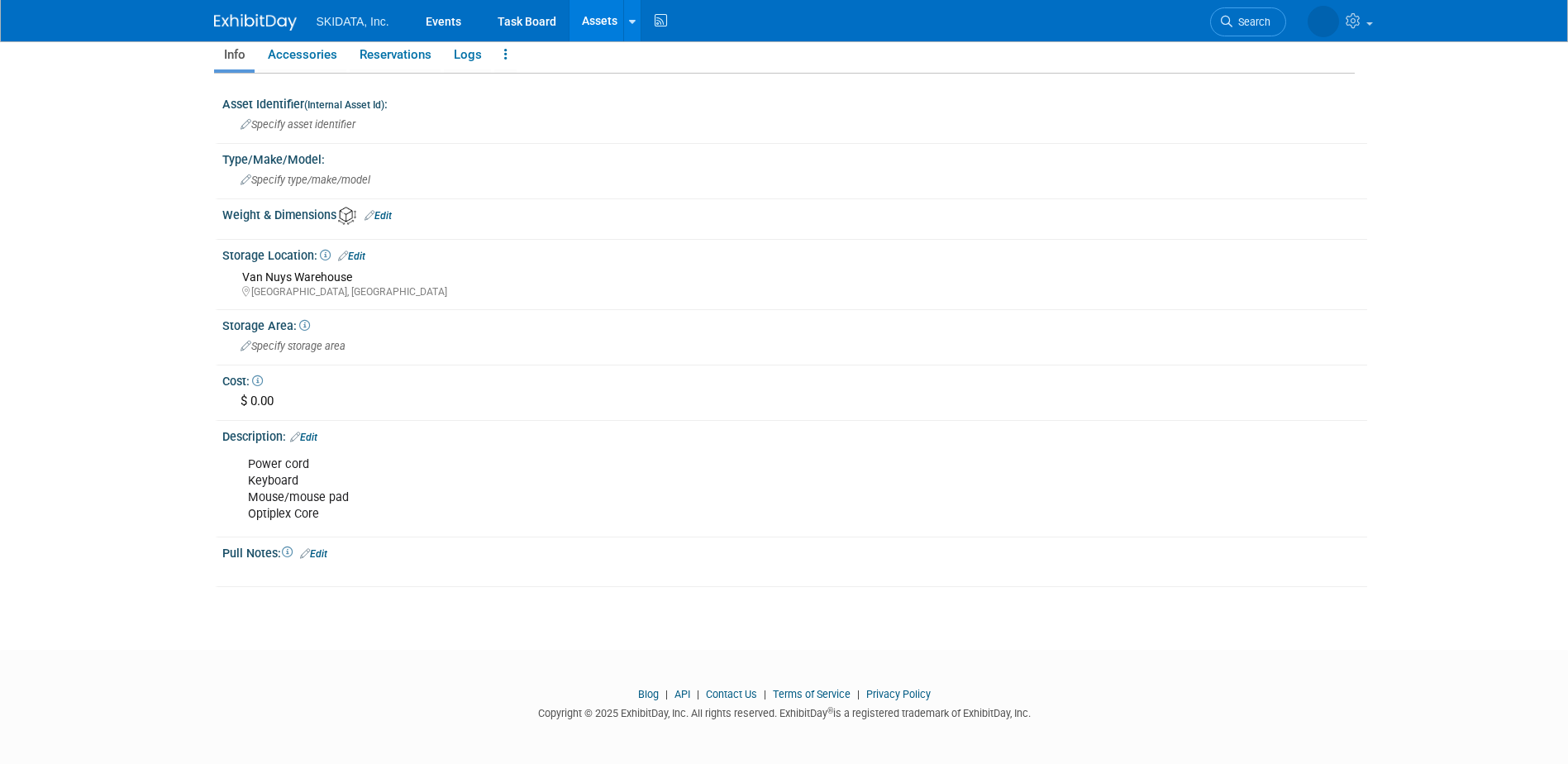
scroll to position [249, 0]
click at [310, 344] on span "Specify storage area" at bounding box center [293, 344] width 105 height 12
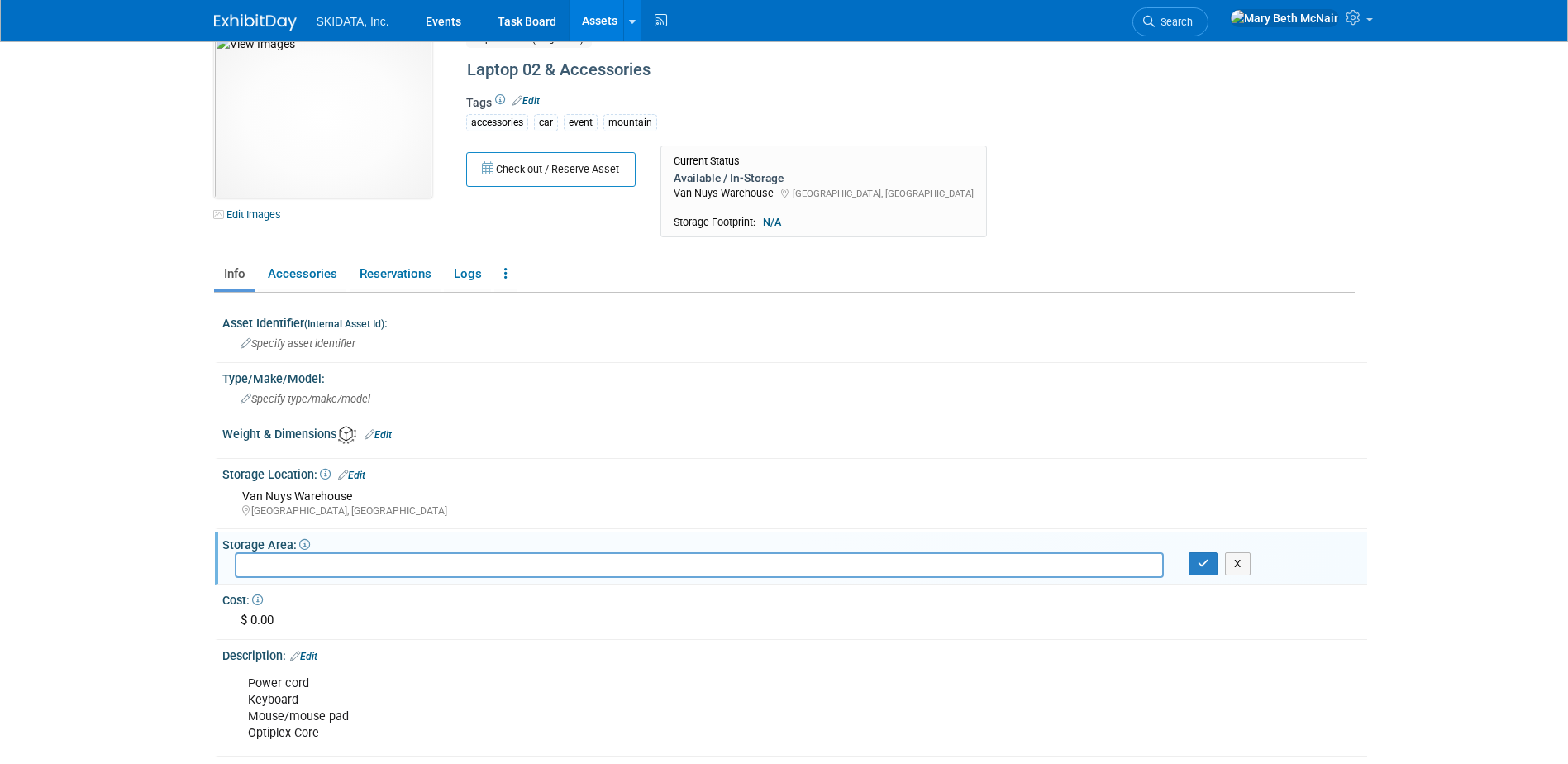
scroll to position [0, 0]
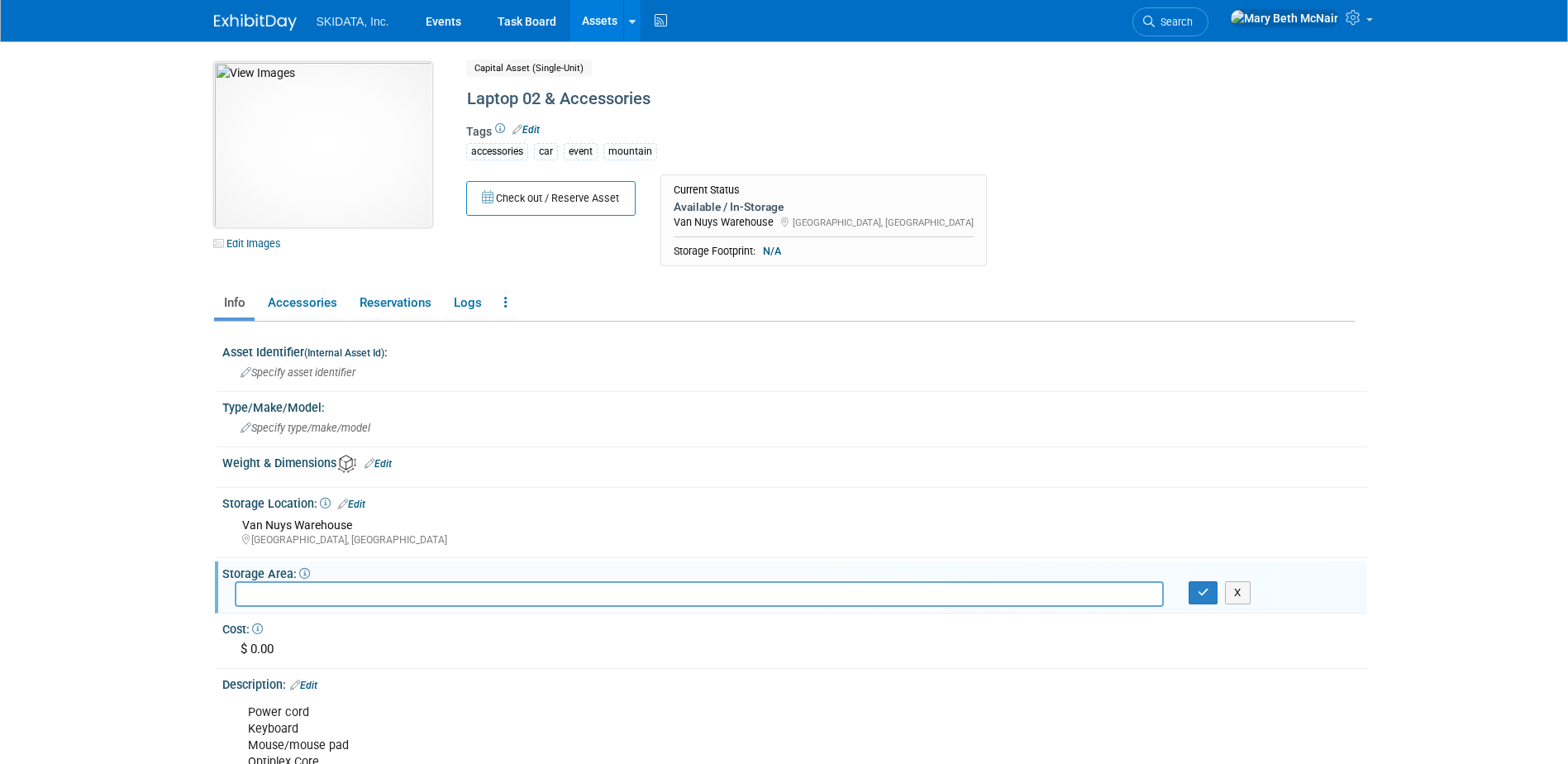
click at [289, 103] on img at bounding box center [323, 144] width 219 height 165
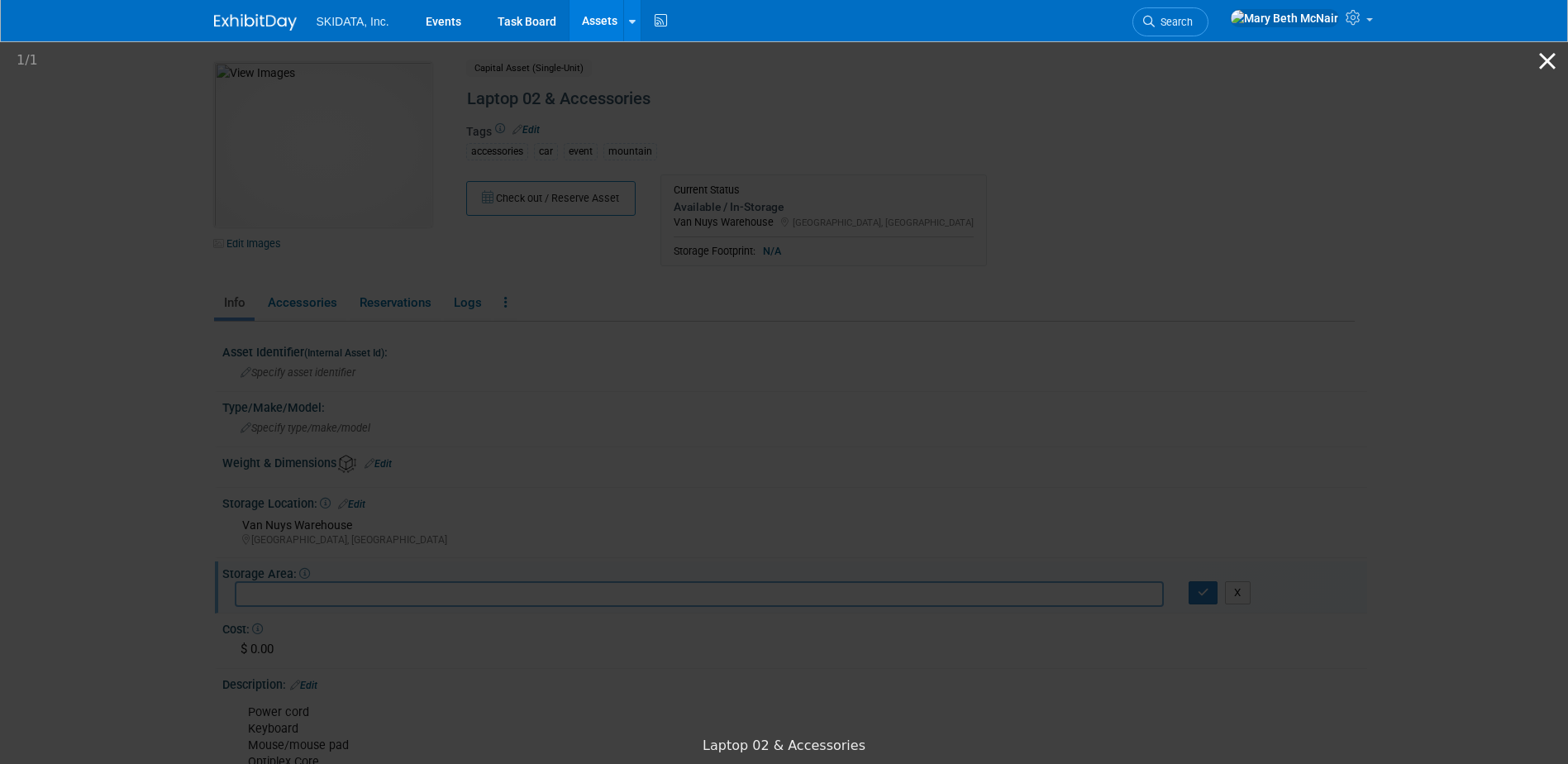
click at [1544, 62] on button "Close gallery" at bounding box center [1547, 61] width 42 height 39
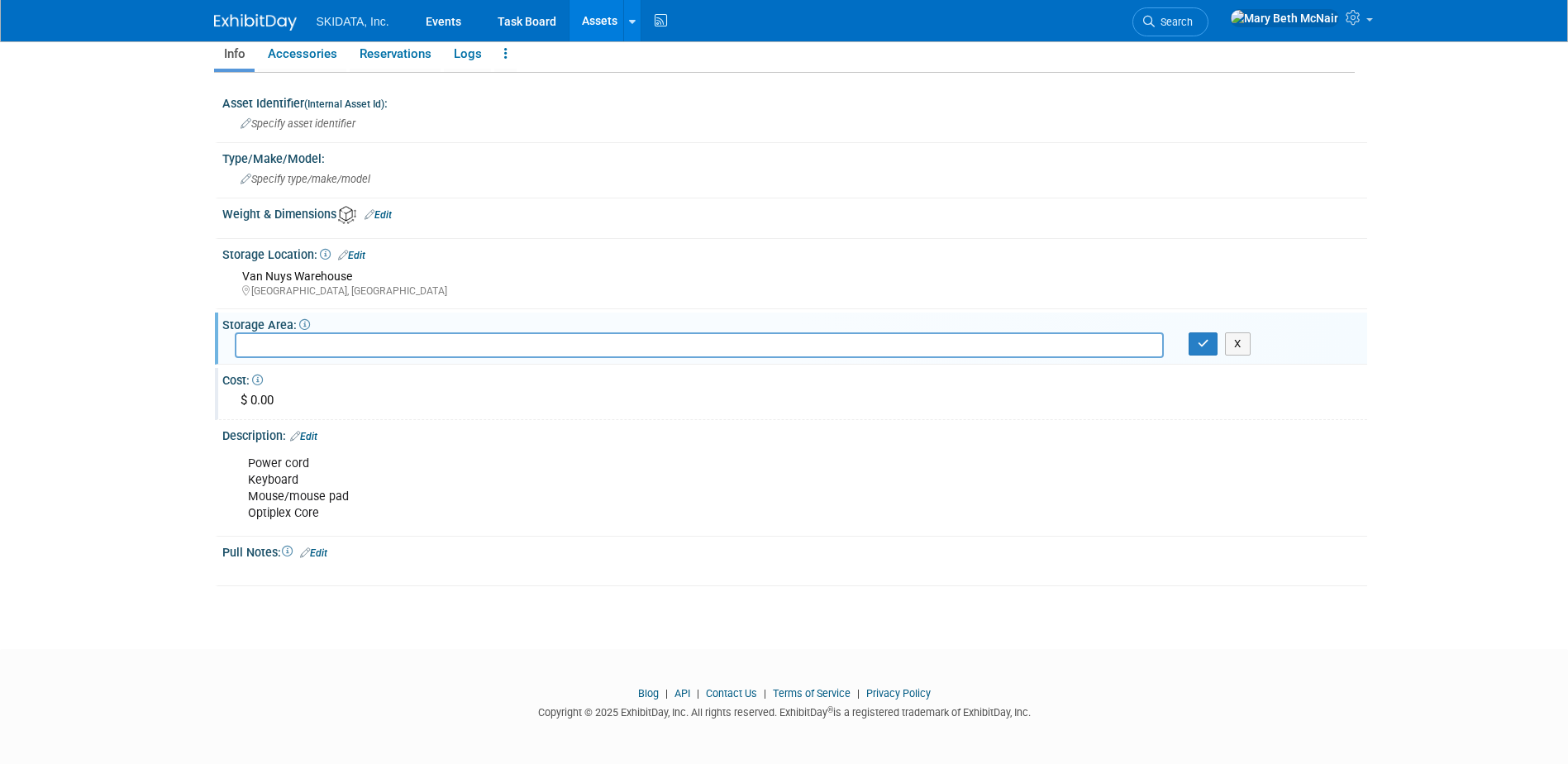
scroll to position [249, 0]
click at [327, 548] on link "Edit" at bounding box center [313, 552] width 27 height 12
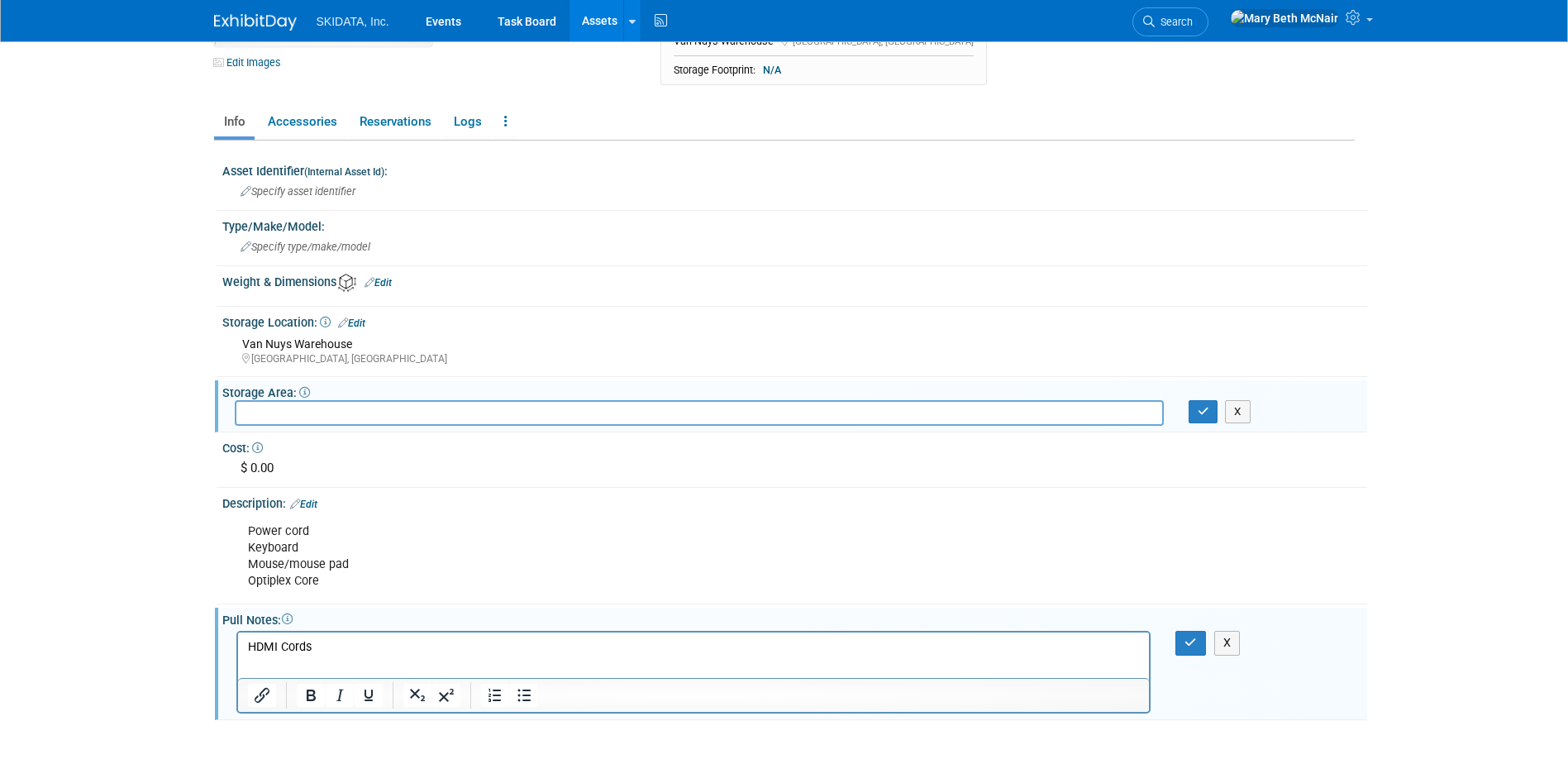
scroll to position [150, 0]
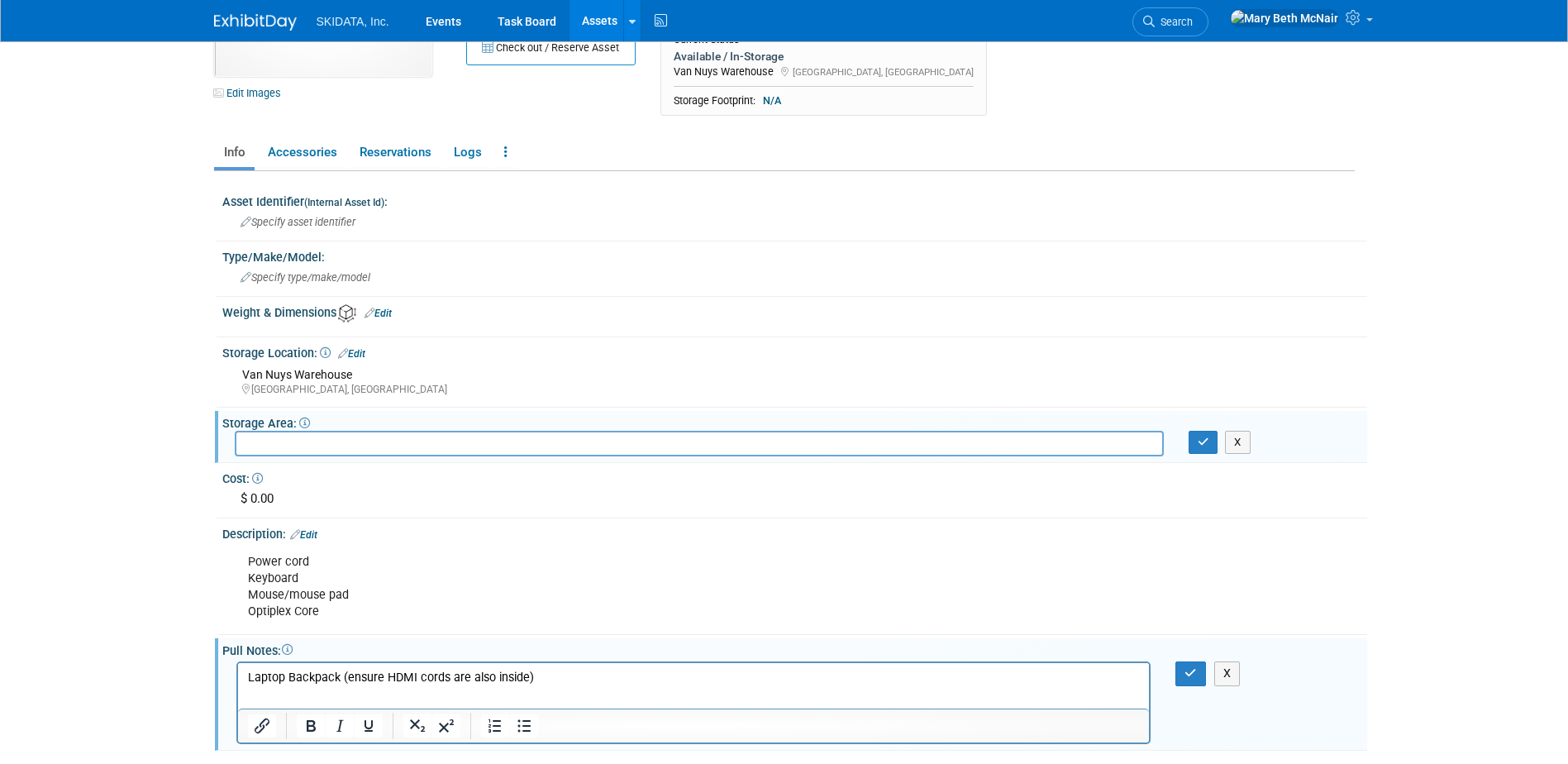
click at [279, 449] on input "text" at bounding box center [699, 443] width 929 height 26
type input "L"
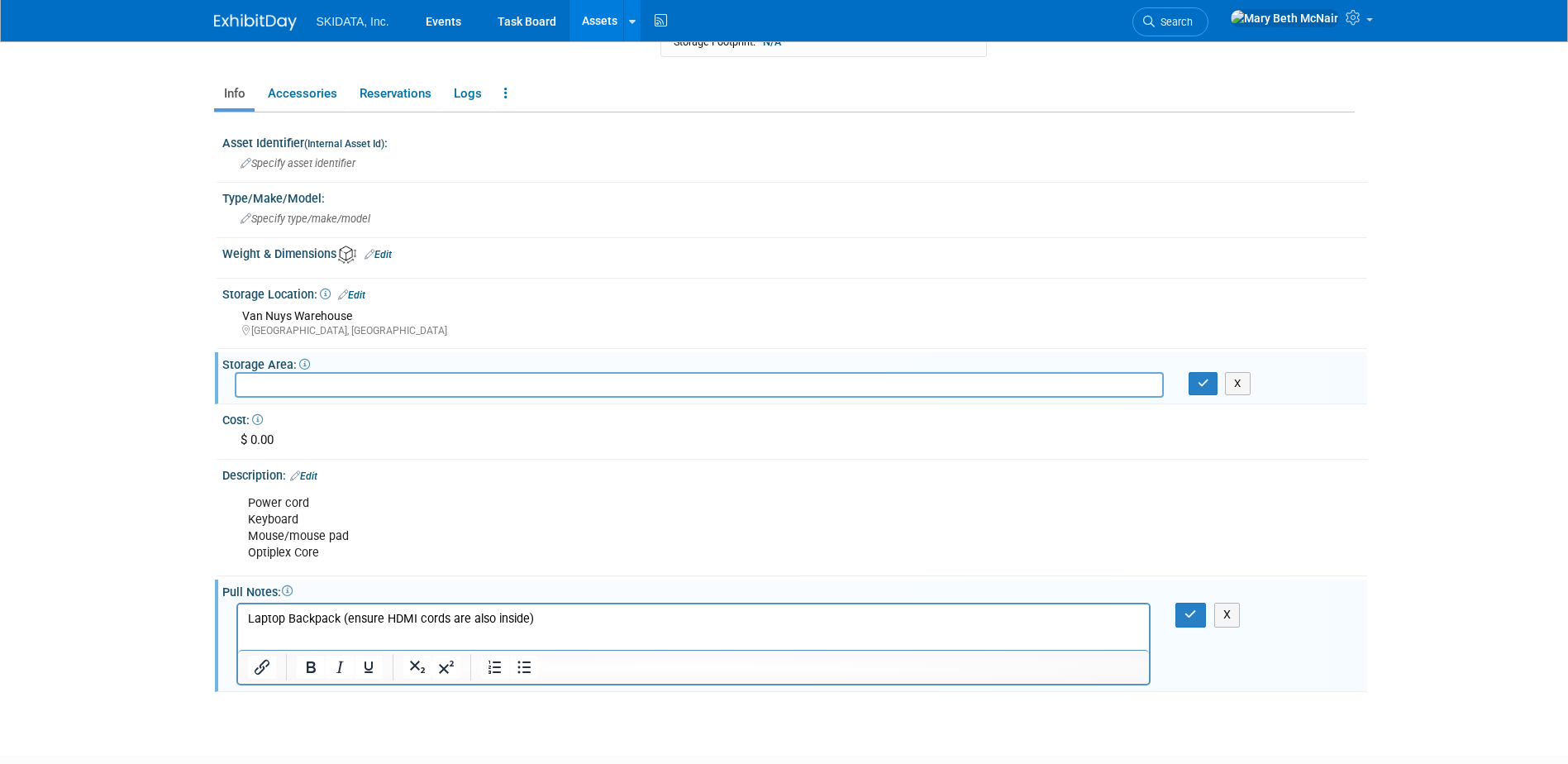
scroll to position [248, 0]
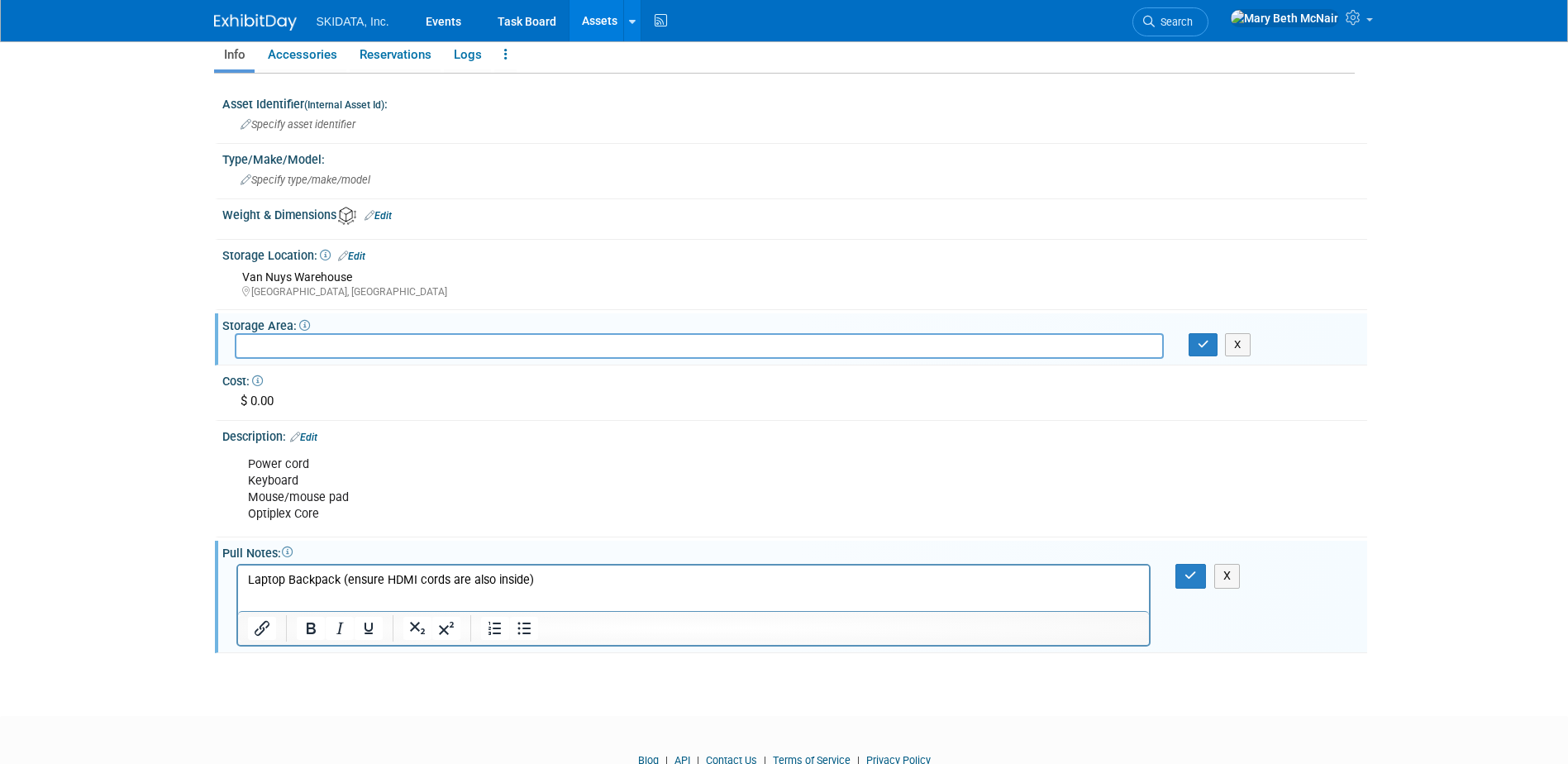
click at [305, 326] on icon at bounding box center [304, 325] width 11 height 11
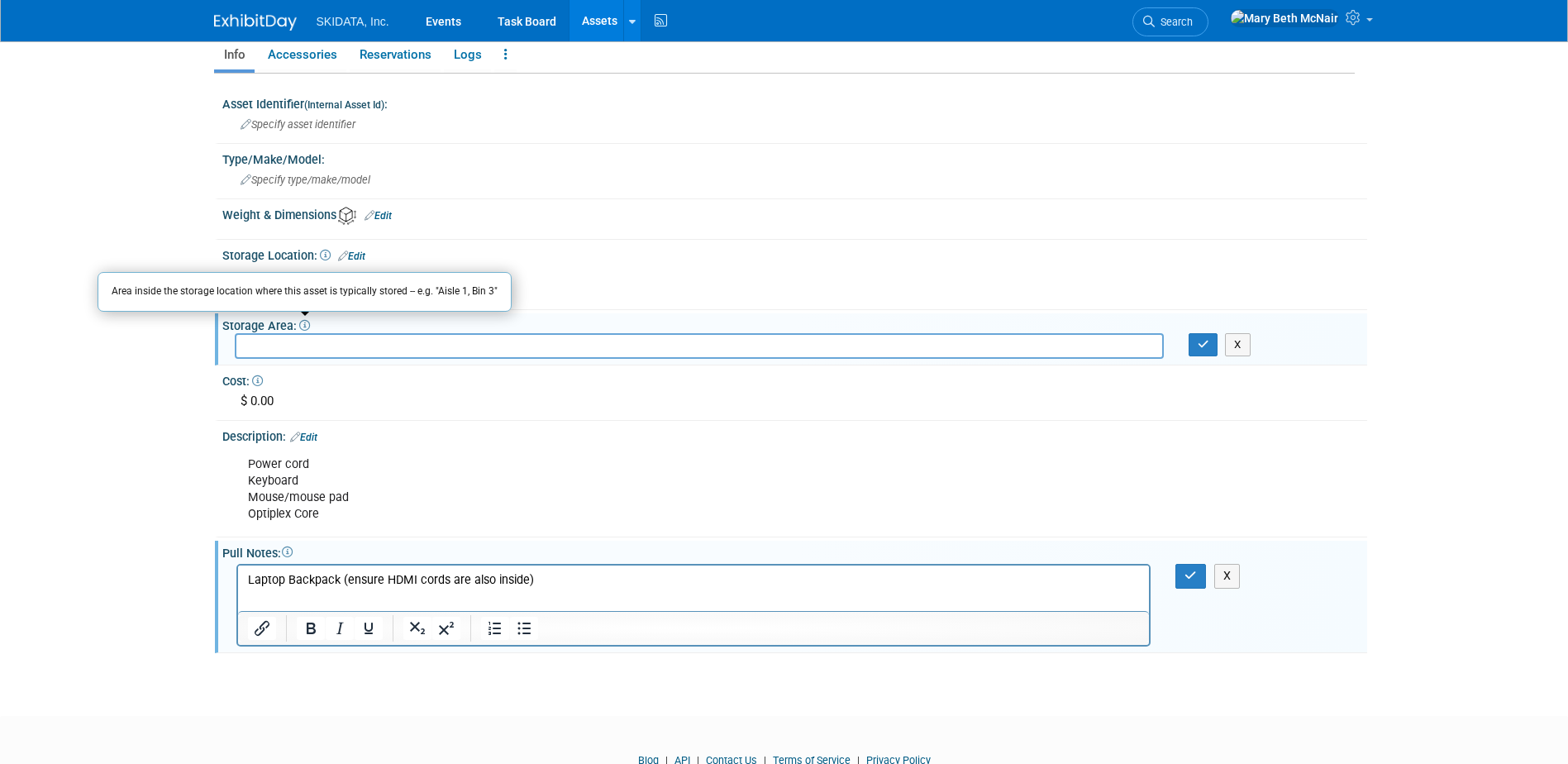
click at [311, 350] on input "text" at bounding box center [699, 346] width 929 height 26
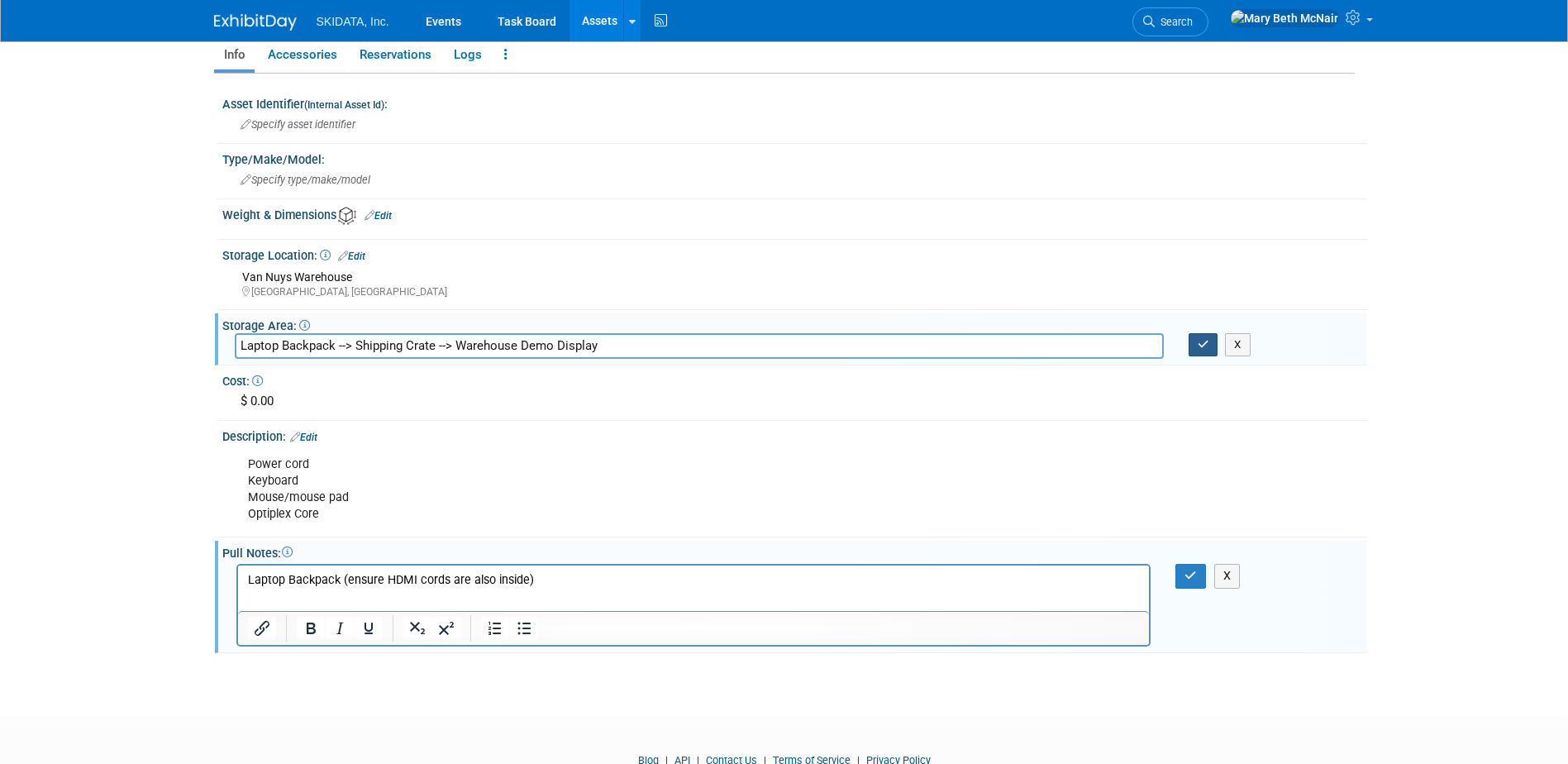
type input "Laptop Backpack --> Shipping Crate --> Warehouse Demo Display"
click at [1191, 351] on button "button" at bounding box center [1203, 344] width 30 height 23
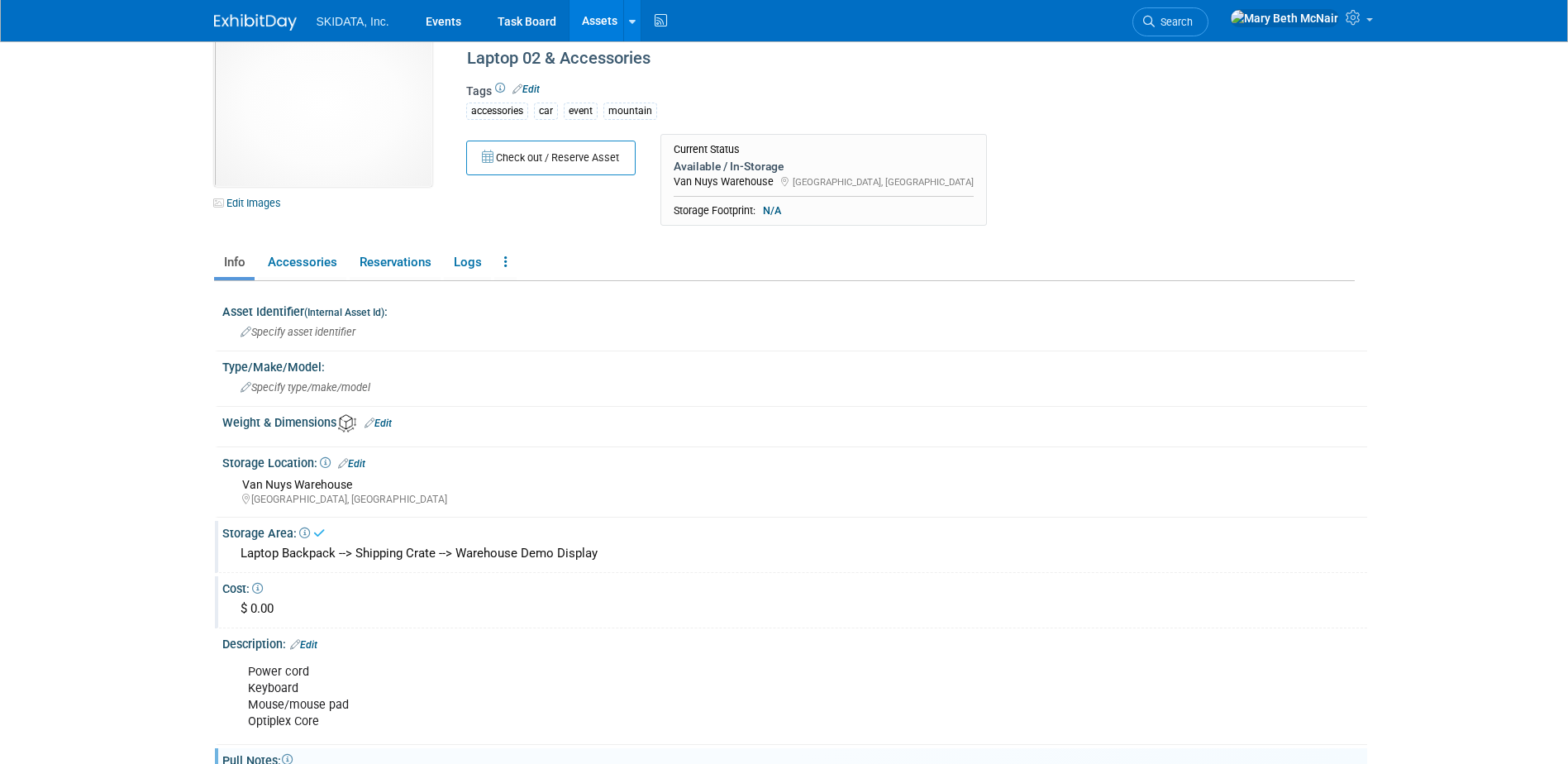
scroll to position [0, 0]
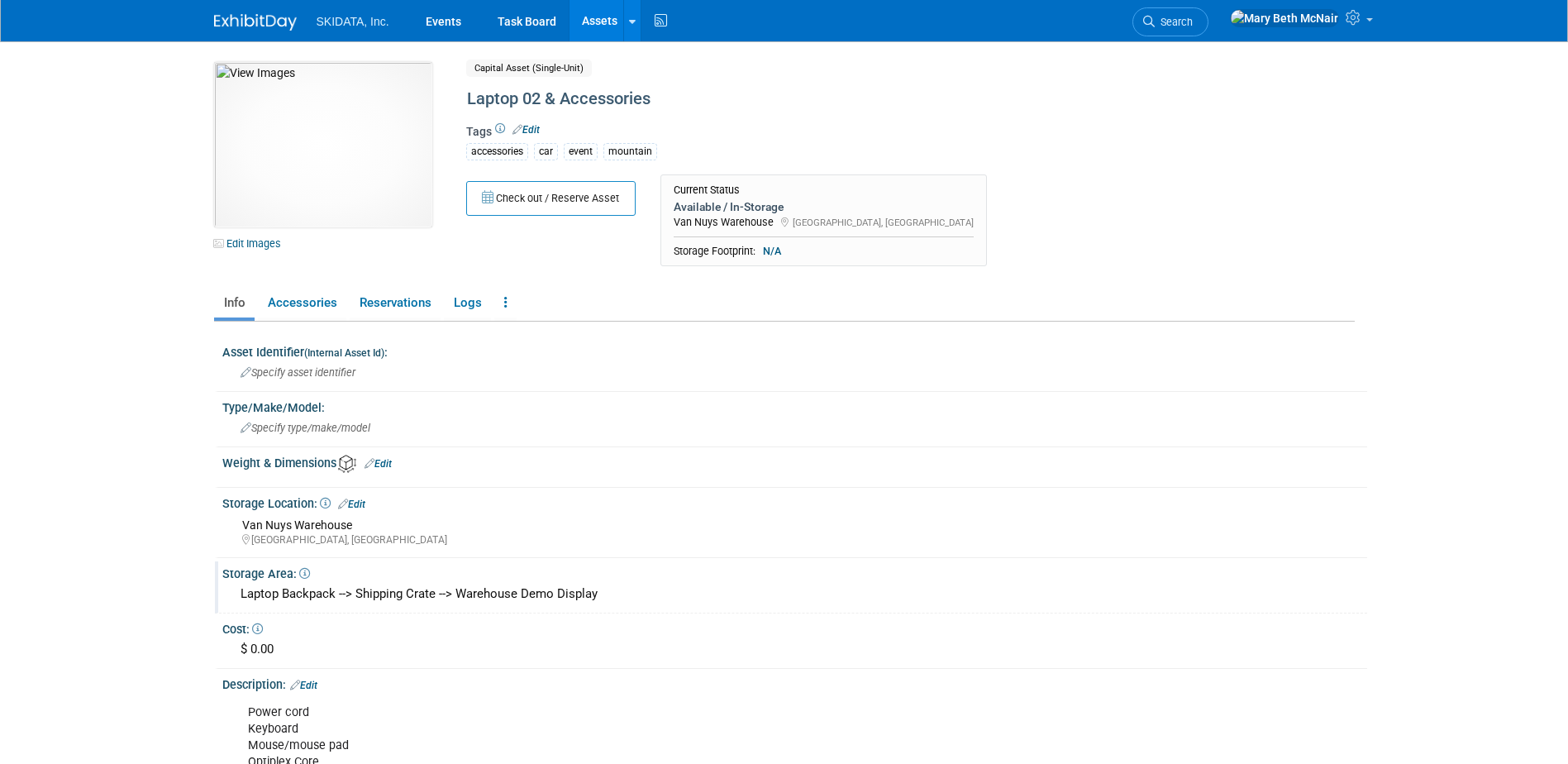
click at [583, 18] on link "Assets" at bounding box center [599, 21] width 61 height 42
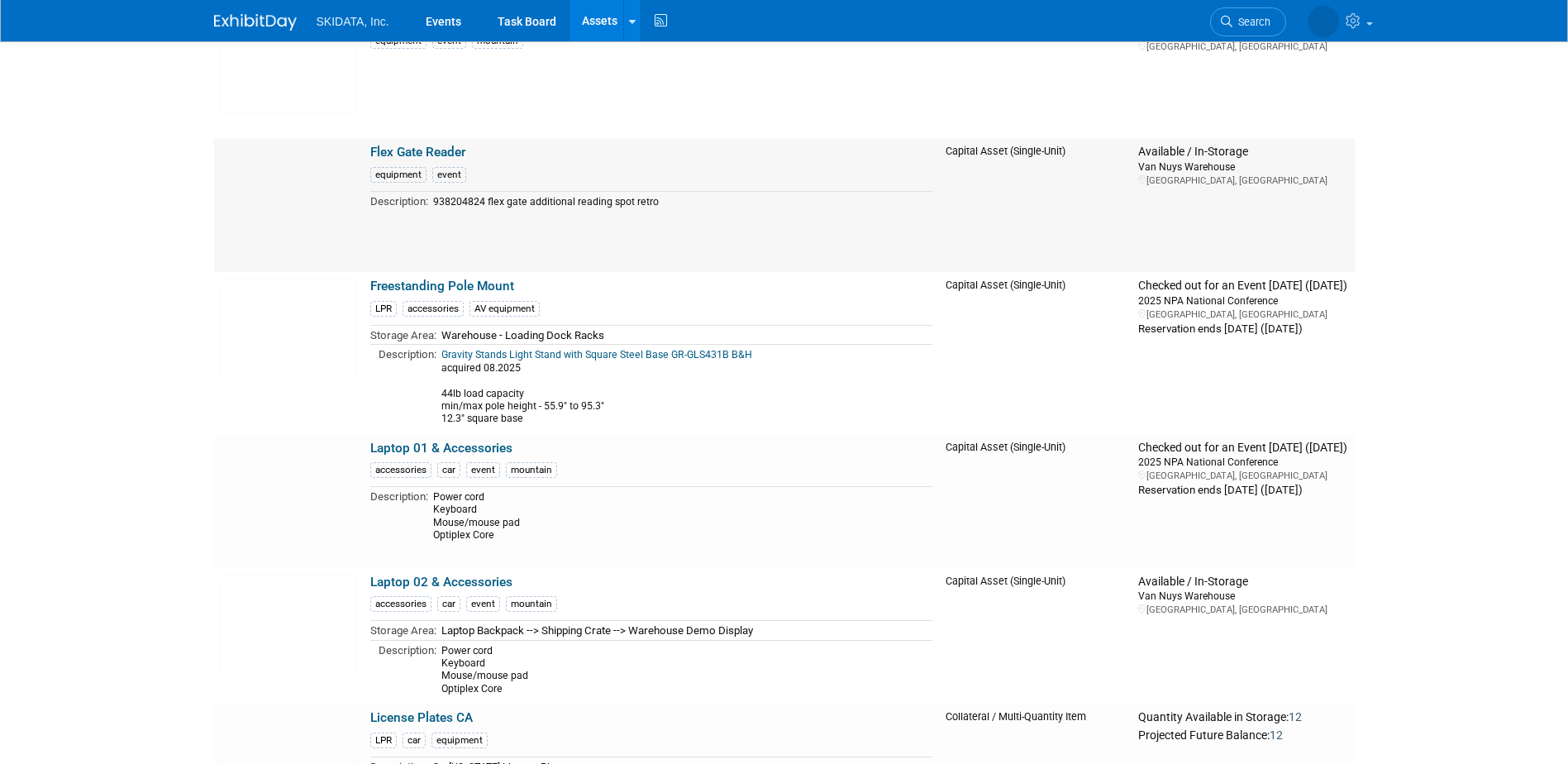
scroll to position [4380, 0]
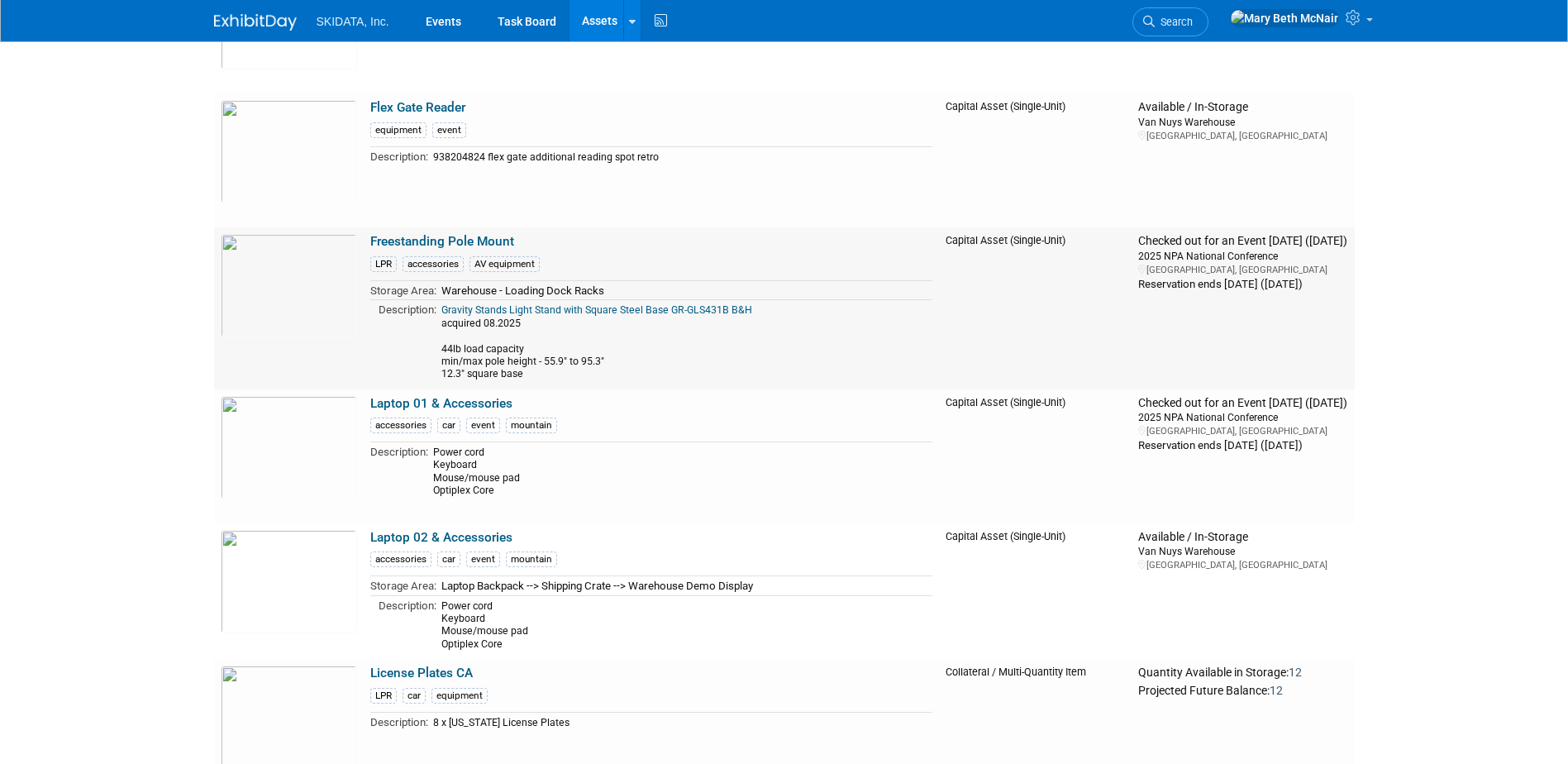
click at [536, 288] on td "Warehouse - Loading Dock Racks" at bounding box center [685, 290] width 497 height 20
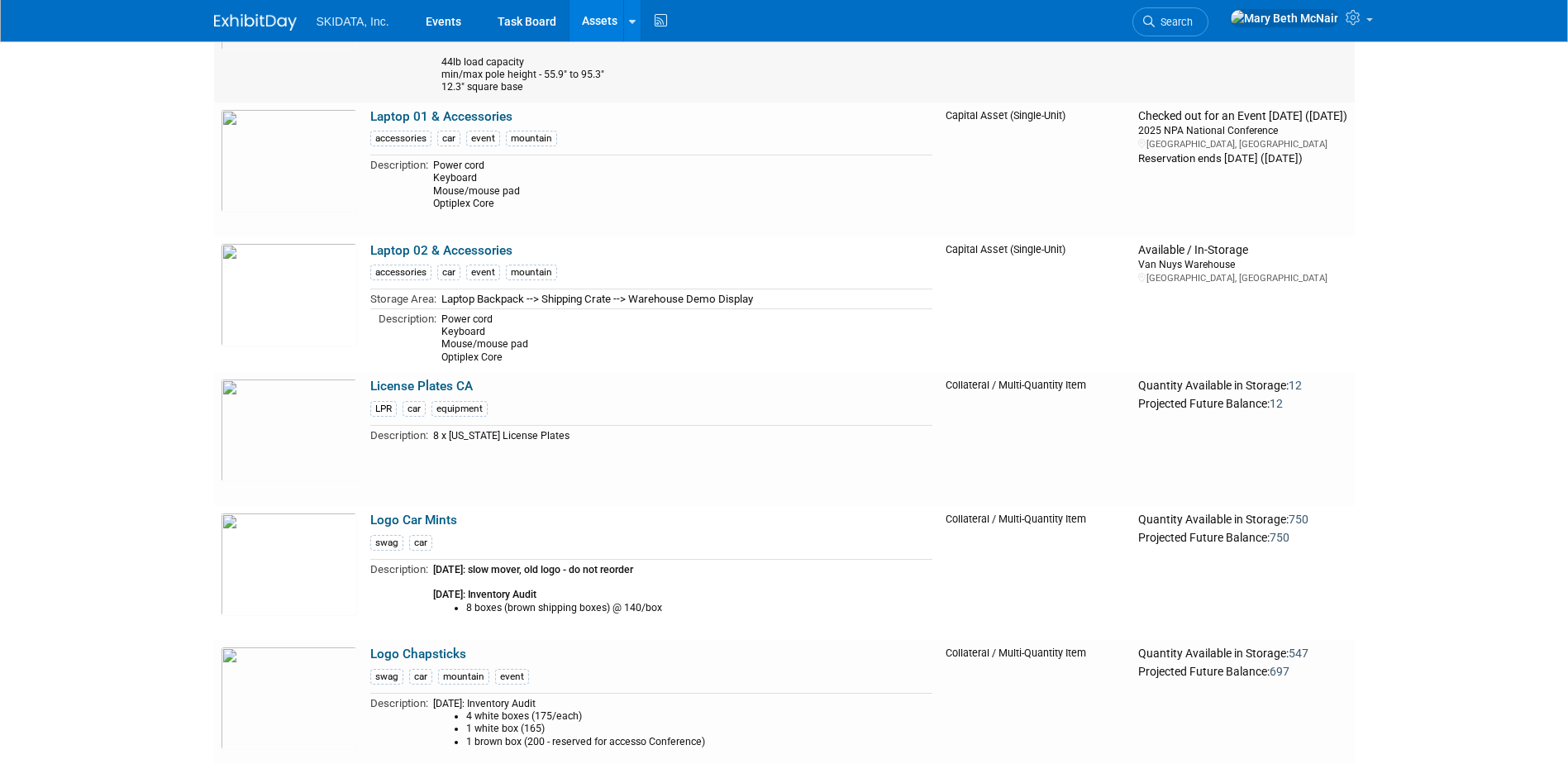
scroll to position [4711, 0]
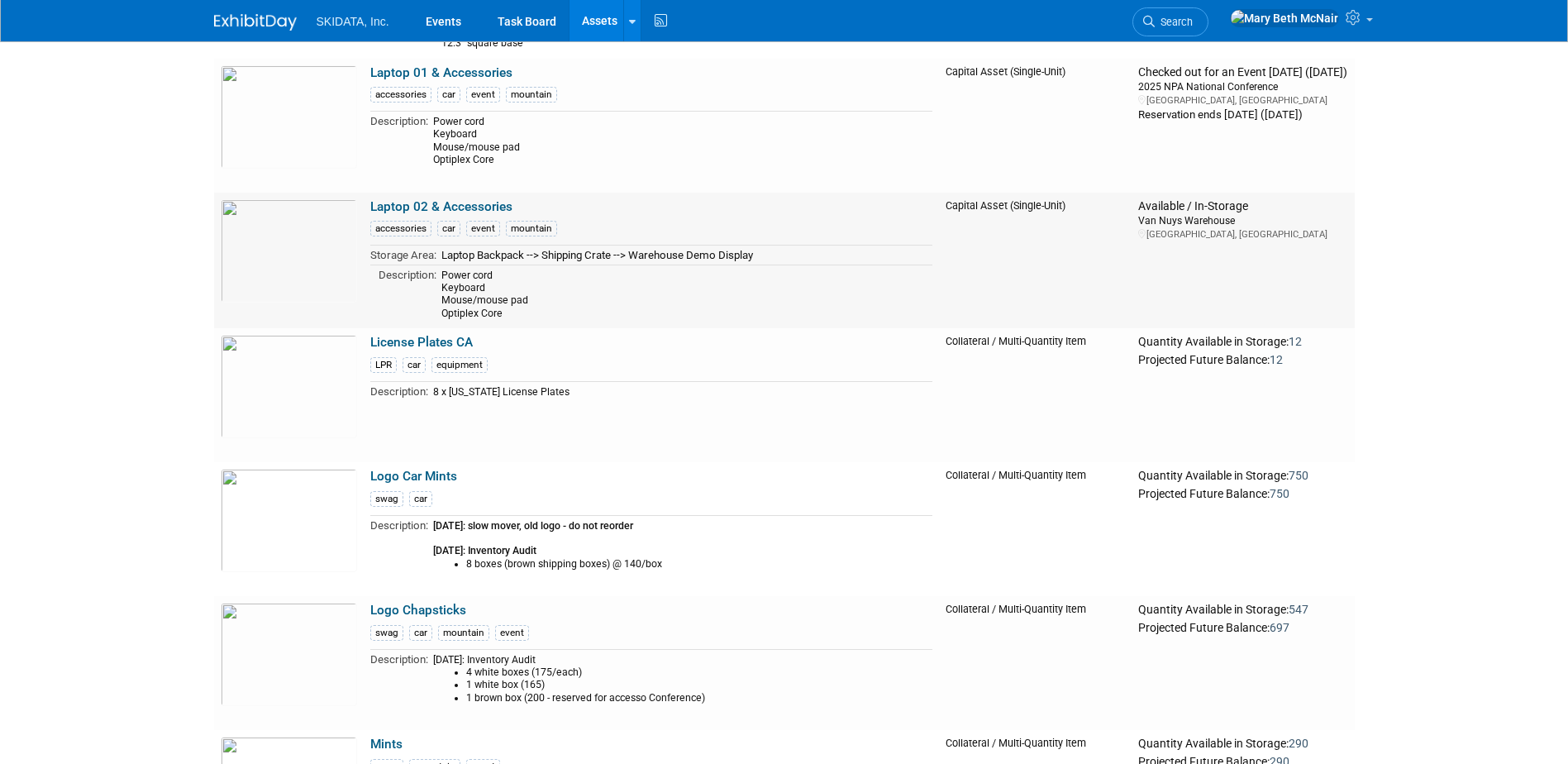
click at [435, 205] on link "Laptop 02 & Accessories" at bounding box center [441, 206] width 142 height 15
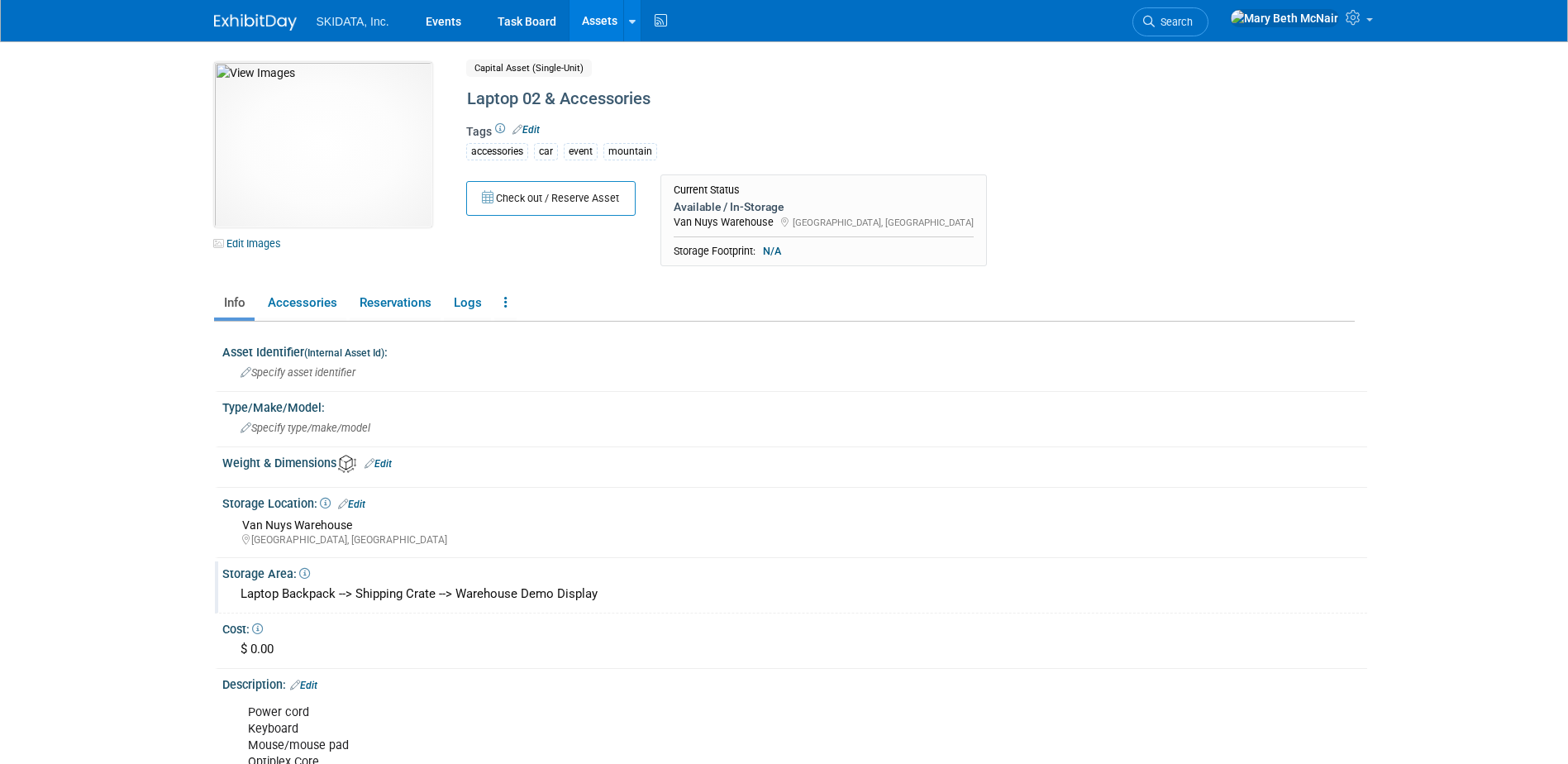
click at [518, 591] on div "Laptop Backpack --> Shipping Crate --> Warehouse Demo Display" at bounding box center [794, 594] width 1120 height 26
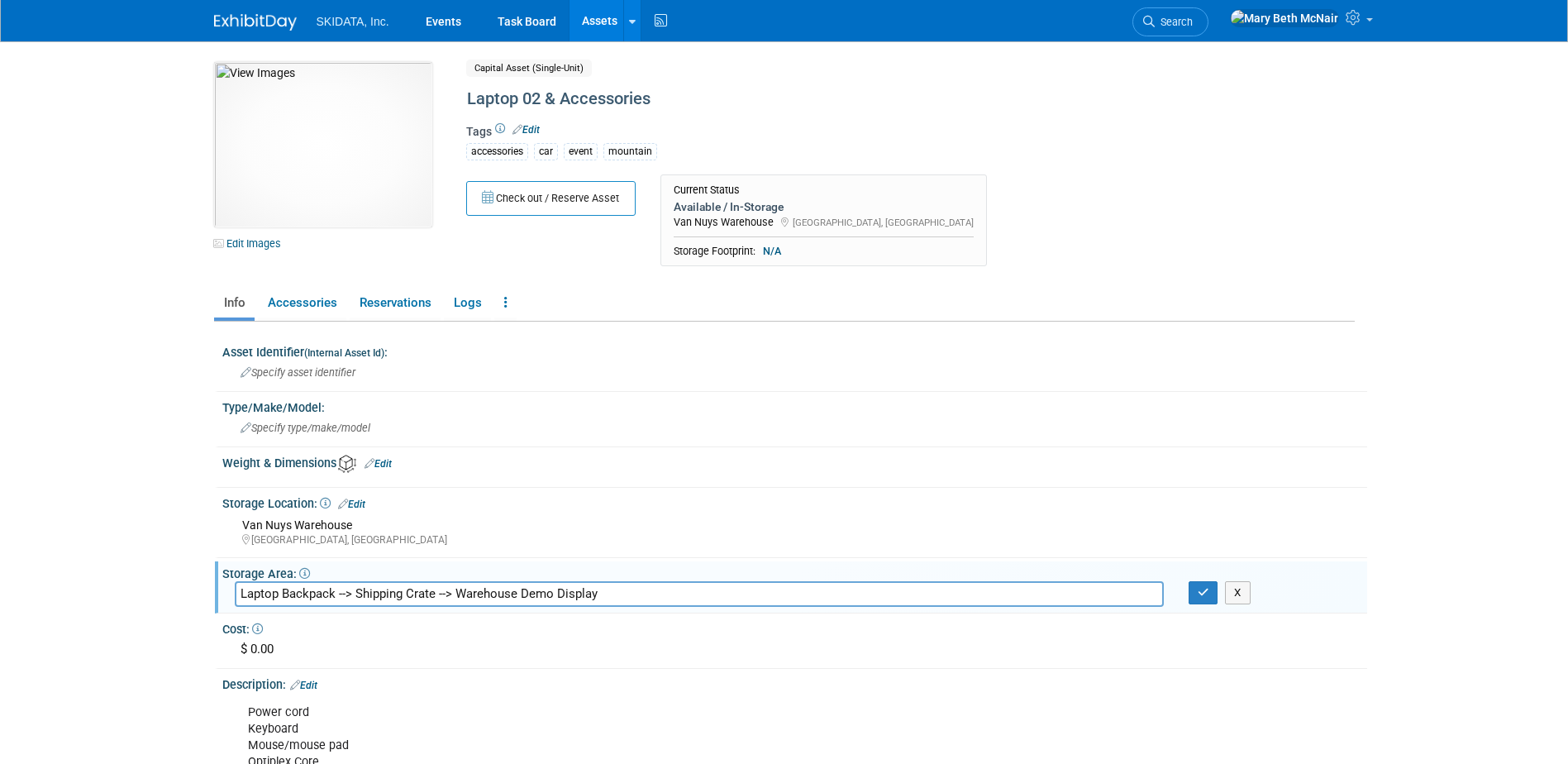
click at [519, 585] on input "Laptop Backpack --> Shipping Crate --> Warehouse Demo Display" at bounding box center [699, 594] width 929 height 26
click at [627, 593] on input "Laptop Backpack --> Shipping Crate --> Warehouse // Demo Display" at bounding box center [699, 594] width 929 height 26
type input "Laptop Backpack --> Shipping Crate --> Warehouse // Demo Display Area"
click at [1202, 583] on button "button" at bounding box center [1203, 592] width 30 height 23
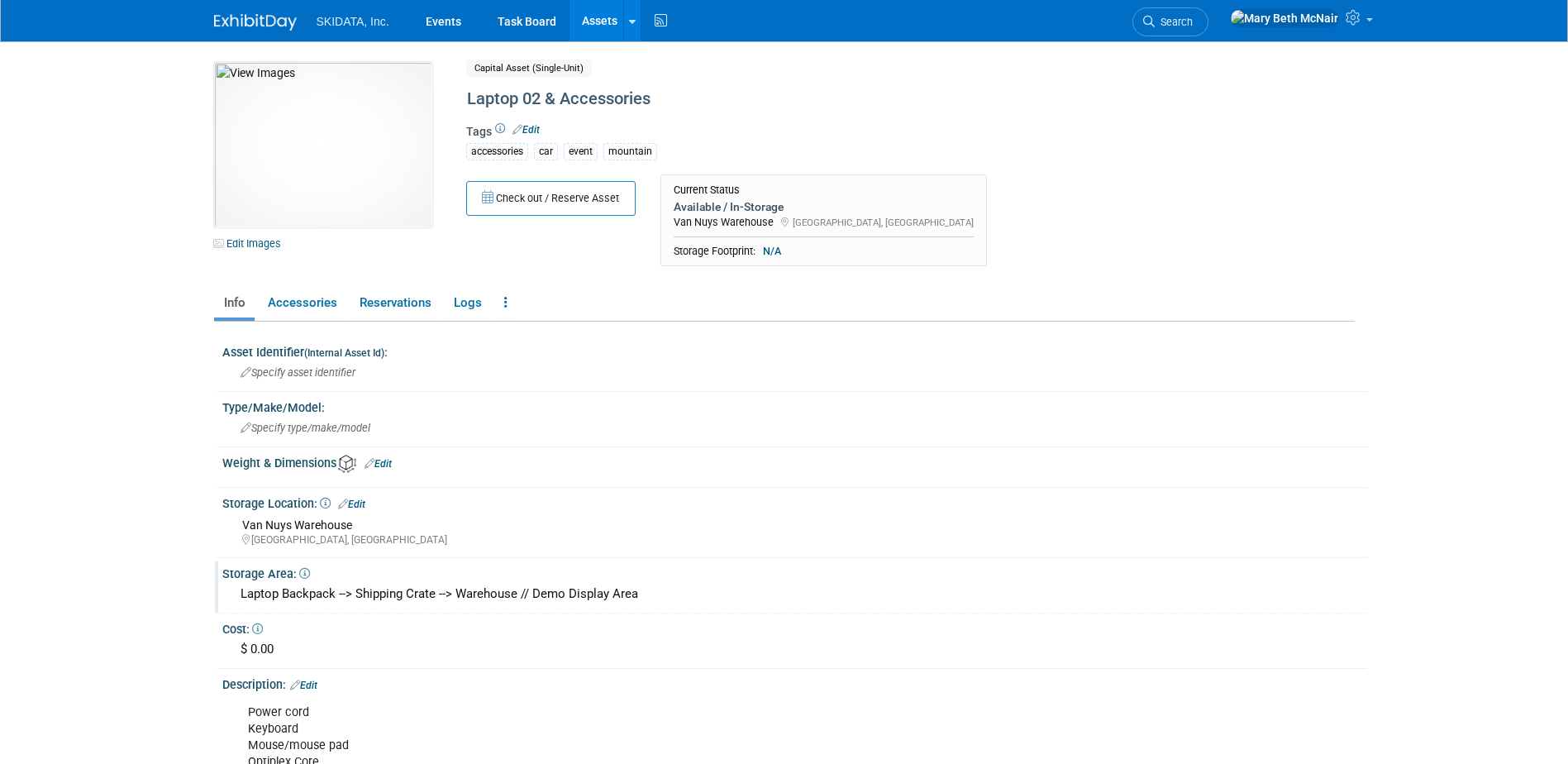
click at [455, 592] on div "Laptop Backpack --> Shipping Crate --> Warehouse // Demo Display Area" at bounding box center [794, 594] width 1120 height 26
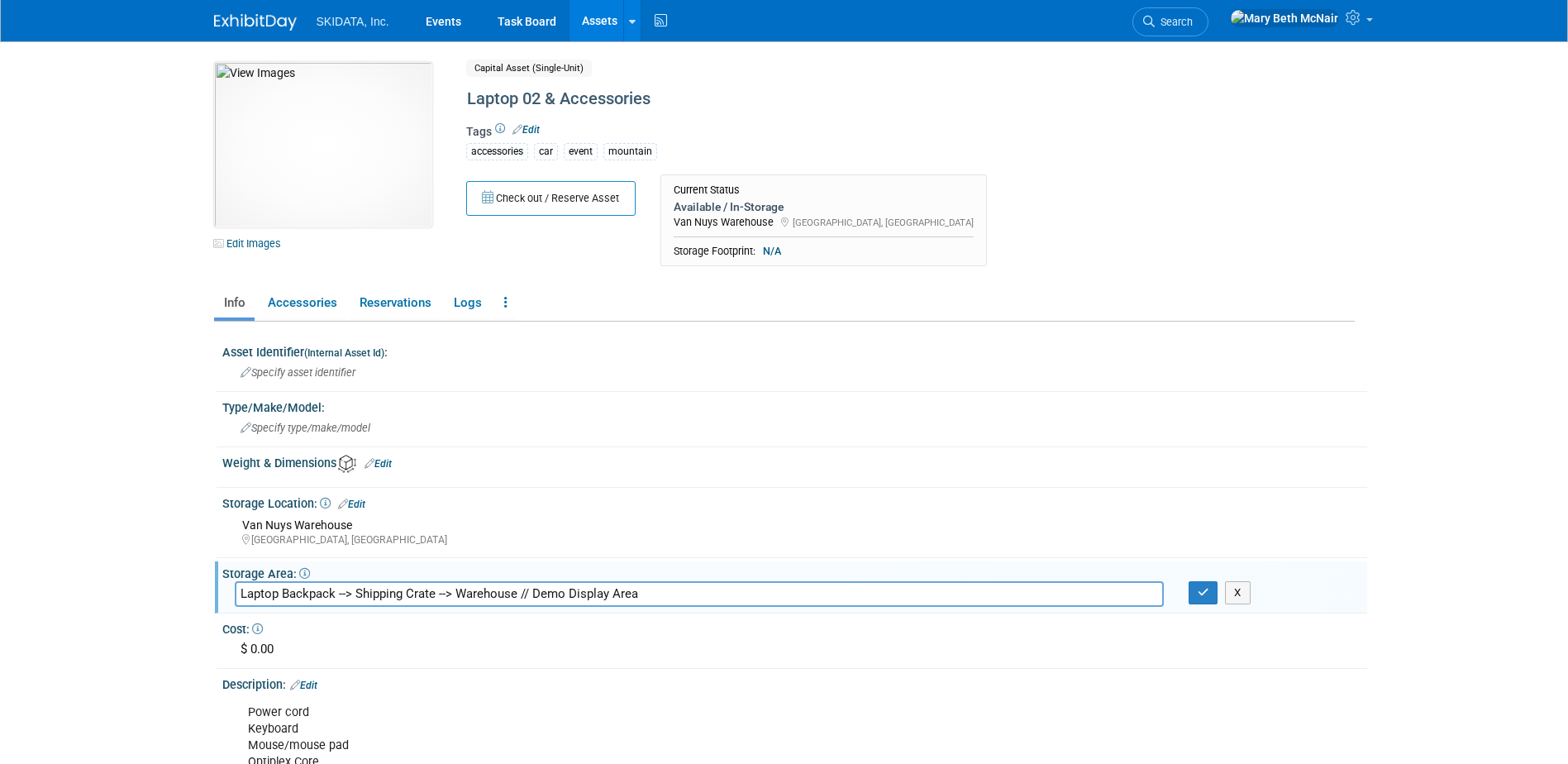
drag, startPoint x: 455, startPoint y: 592, endPoint x: 194, endPoint y: 589, distance: 261.0
click at [194, 589] on body "SKIDATA, Inc. Events Task Board Assets New Asset" at bounding box center [784, 382] width 1568 height 764
click at [464, 593] on input "Warehouse // Demo Display Area" at bounding box center [699, 594] width 929 height 26
type input "Warehouse // Demo Display Area --> Entry Lane Display Crate --> Laptop Backpack"
click at [1196, 597] on button "button" at bounding box center [1203, 592] width 30 height 23
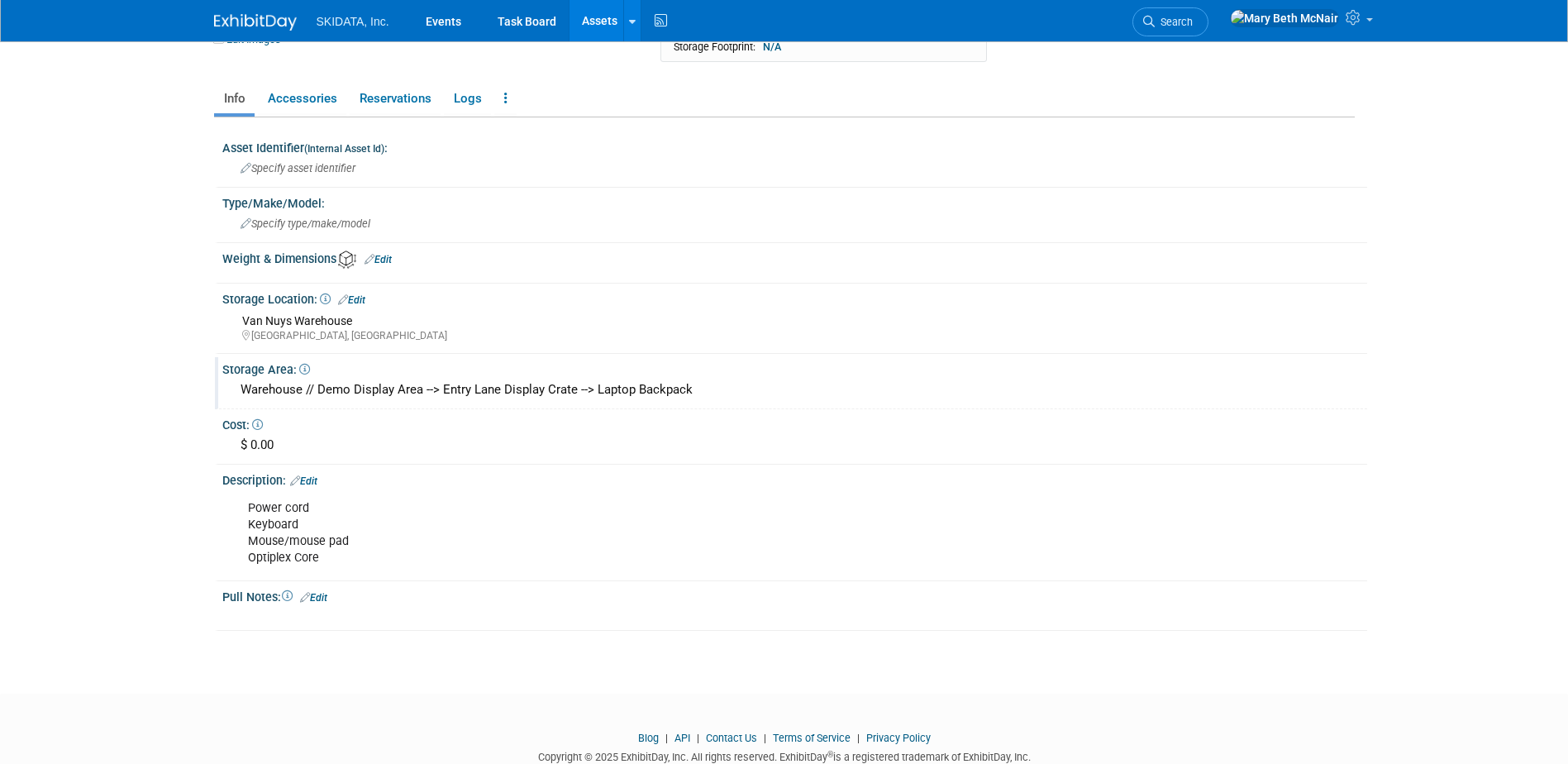
scroll to position [248, 0]
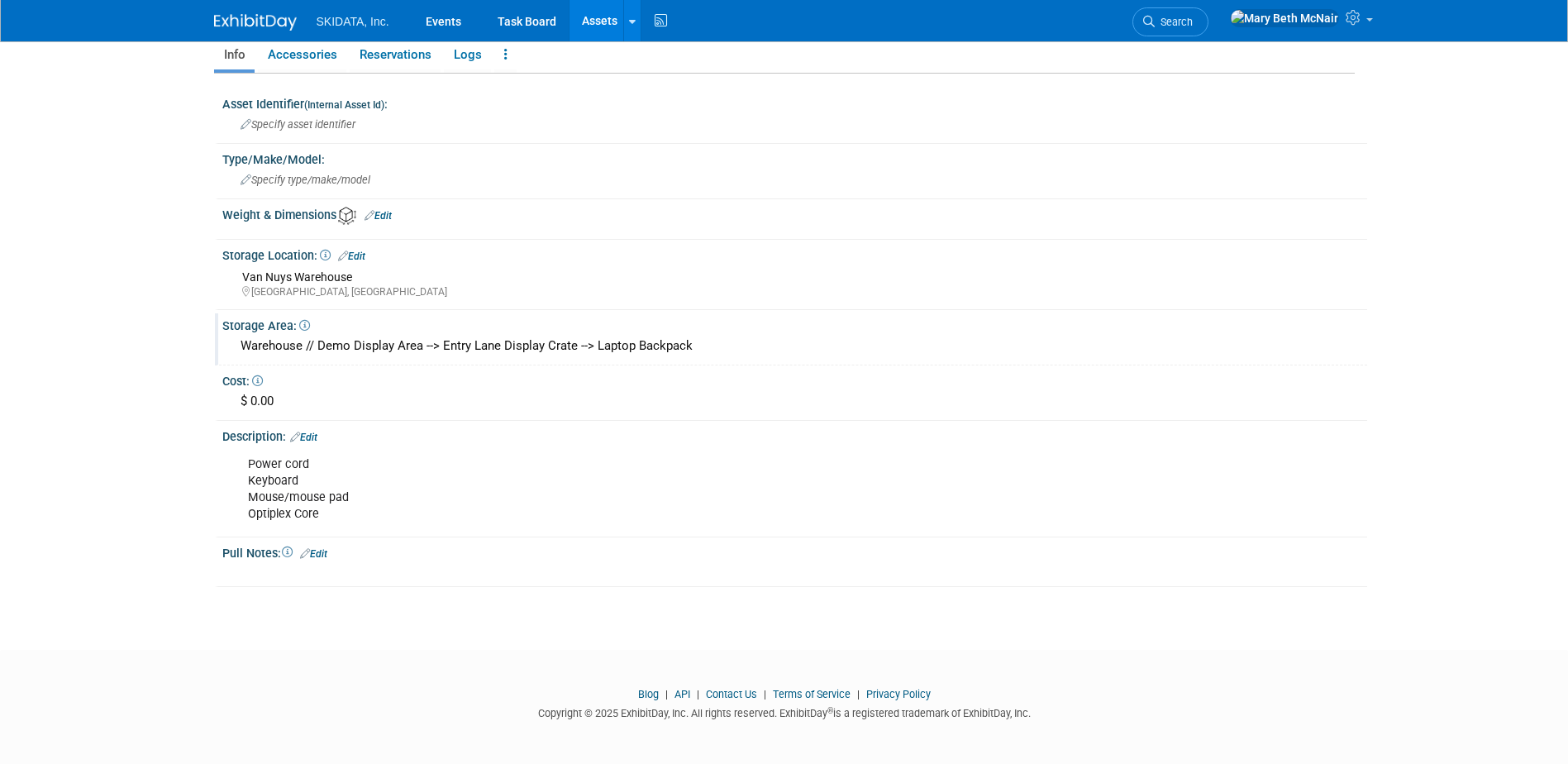
click at [325, 550] on link "Edit" at bounding box center [313, 554] width 27 height 12
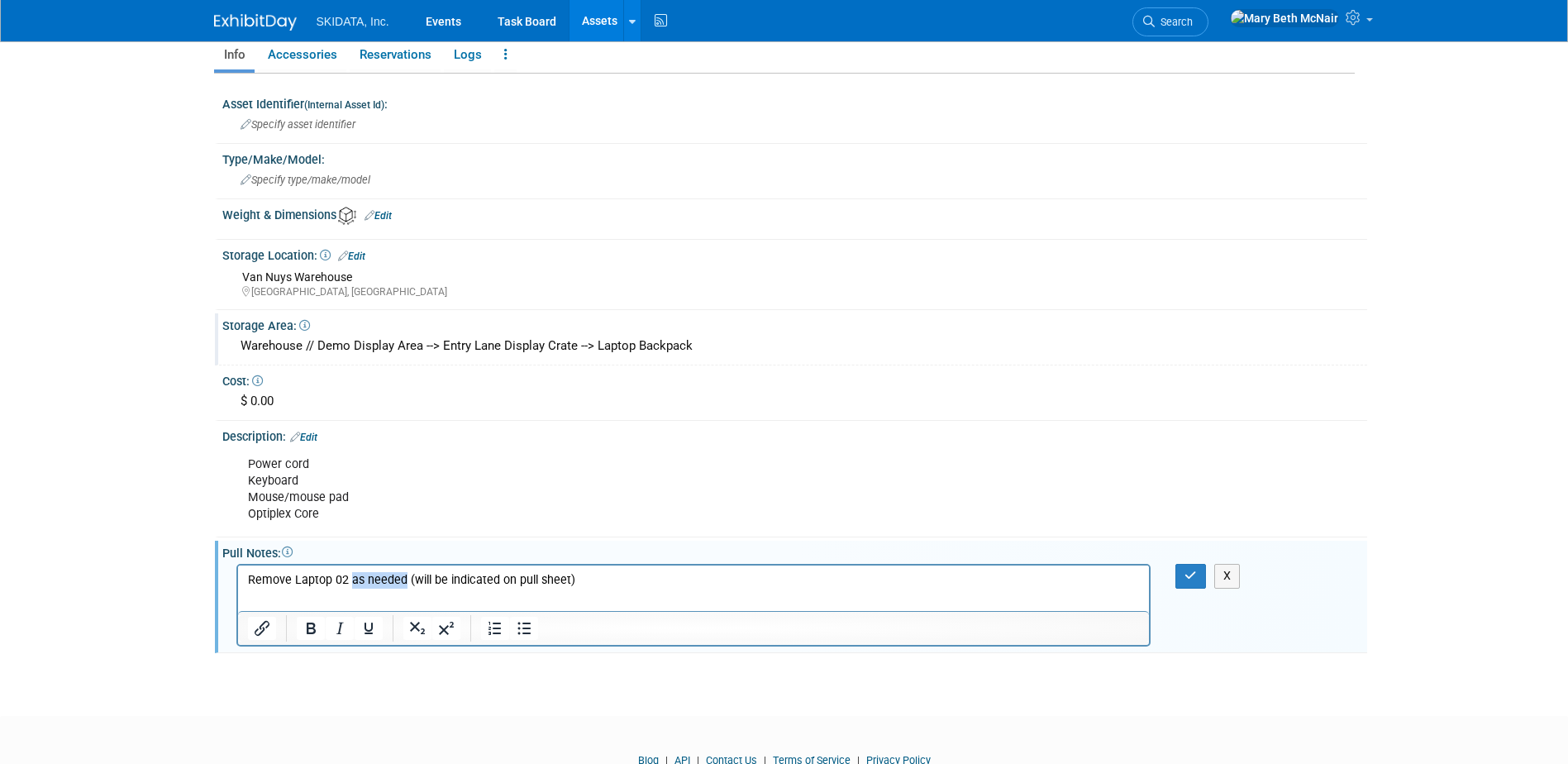
drag, startPoint x: 401, startPoint y: 582, endPoint x: 352, endPoint y: 578, distance: 49.2
click at [352, 578] on p "Remove Laptop 02 as needed (will be indicated on pull sheet)" at bounding box center [694, 580] width 892 height 17
click at [629, 574] on p "Remove Laptop 02 if not needed (will be indicated on pull sheet)" at bounding box center [694, 580] width 892 height 17
click at [343, 577] on p "Remove Laptop 02 if not needed (will be indicated on pull sheet); ensure HDMI c…" at bounding box center [694, 580] width 892 height 17
click at [920, 582] on p "Remove Laptop 02 from Laptop Backpack if not needed (will be indicated on pull …" at bounding box center [694, 580] width 892 height 17
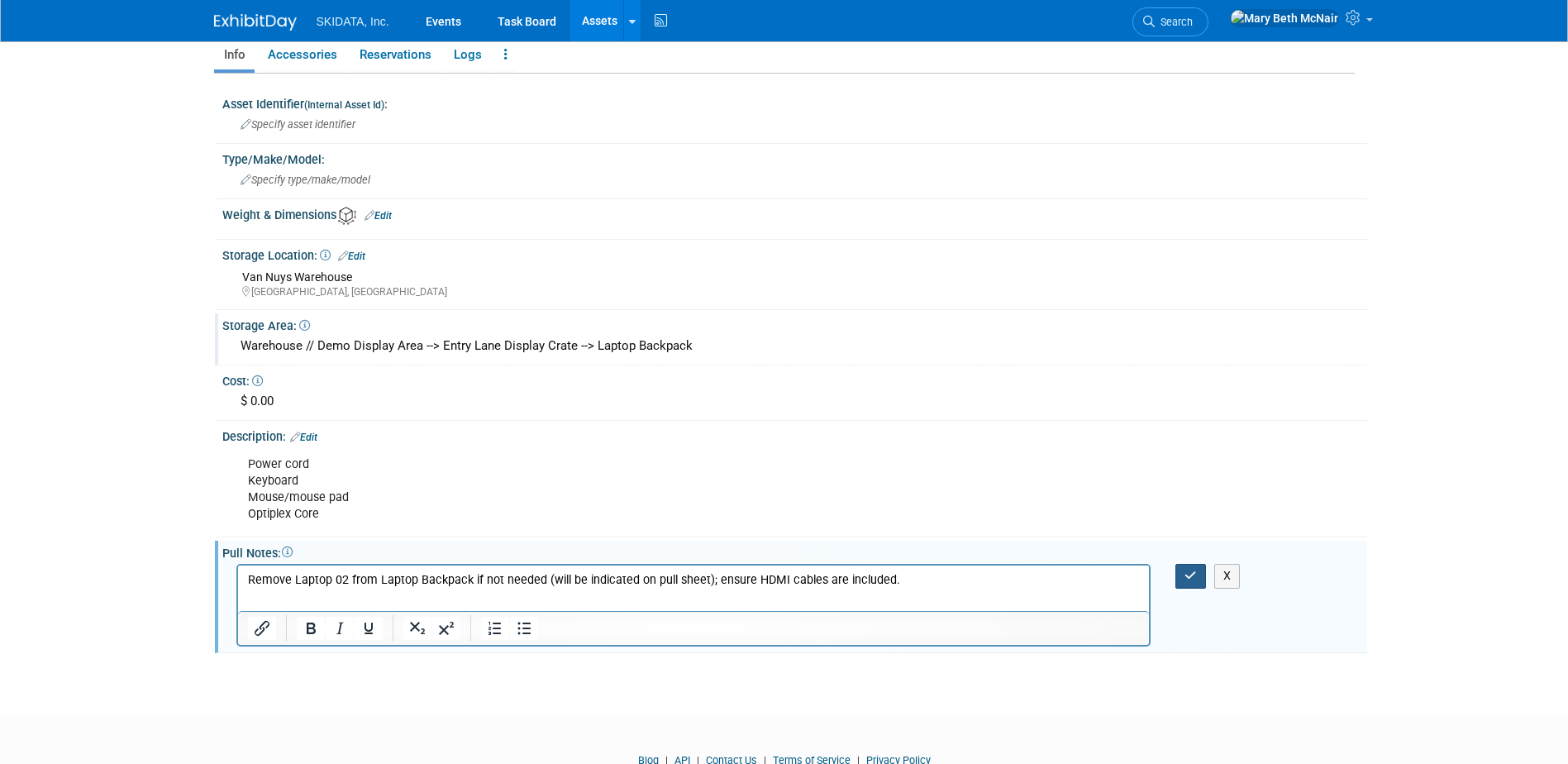
click at [1194, 577] on icon "button" at bounding box center [1190, 575] width 12 height 12
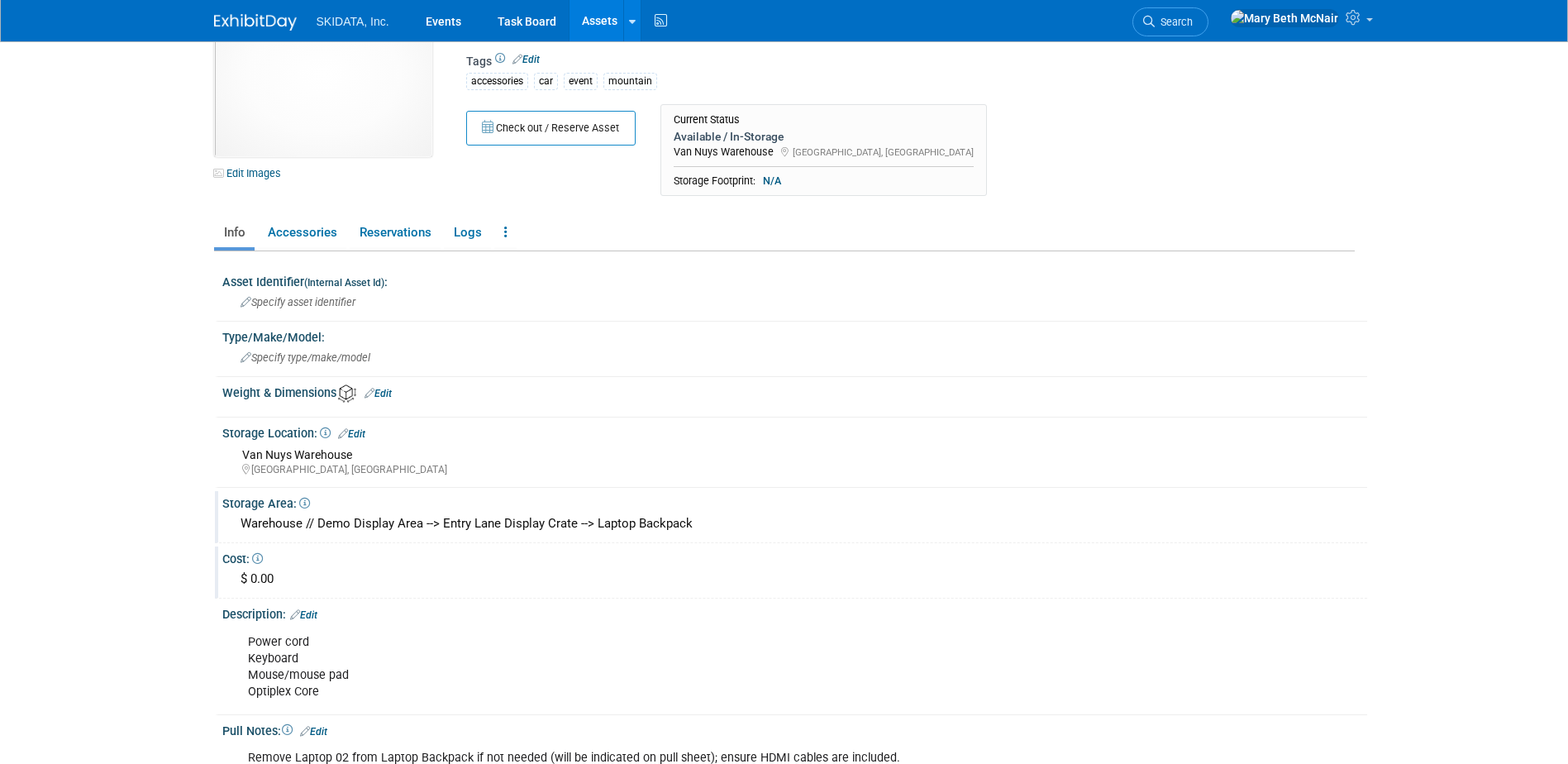
scroll to position [0, 0]
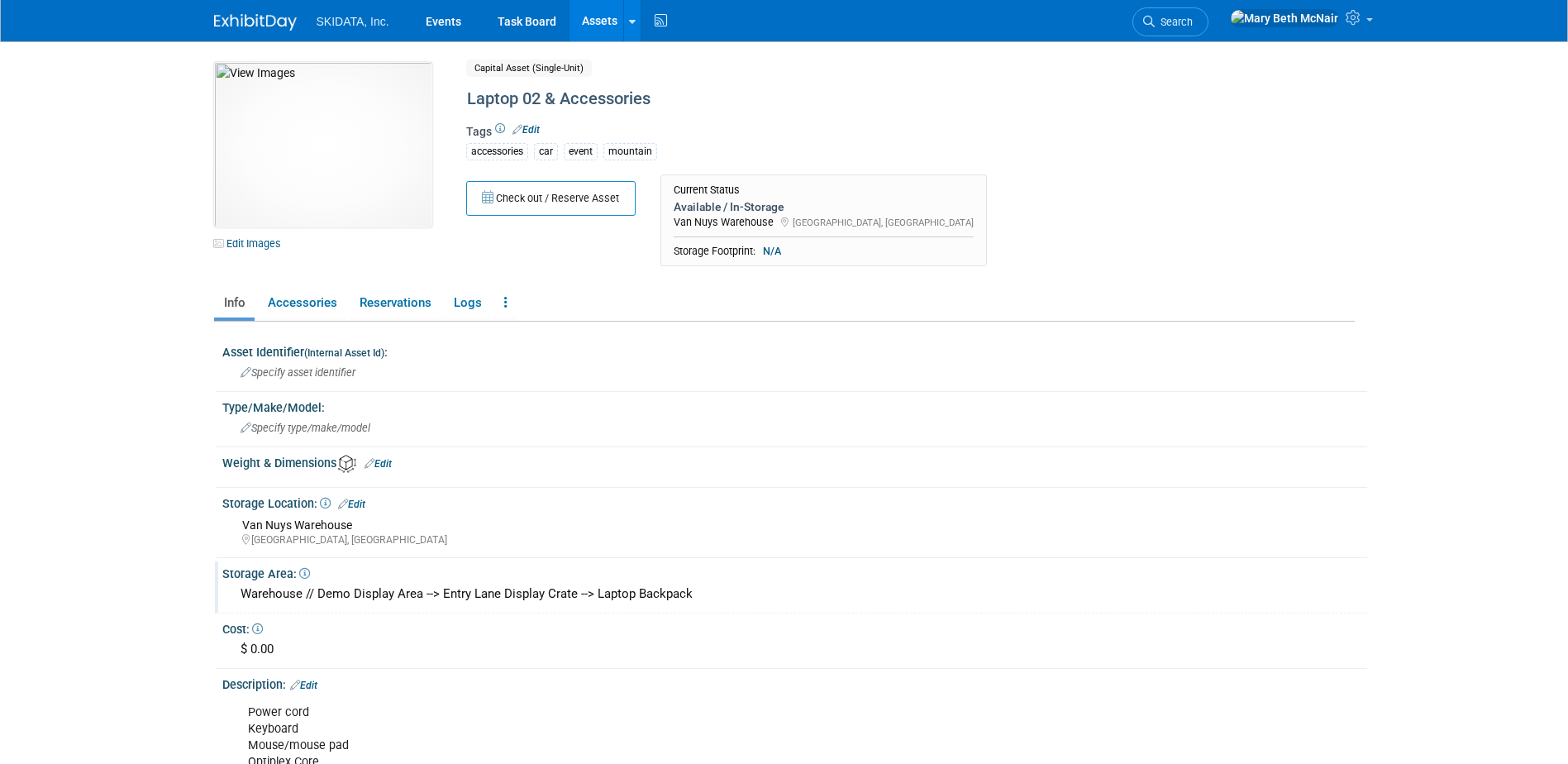
click at [358, 22] on span "SKIDATA, Inc." at bounding box center [353, 21] width 73 height 13
click at [452, 19] on link "Events" at bounding box center [443, 21] width 61 height 42
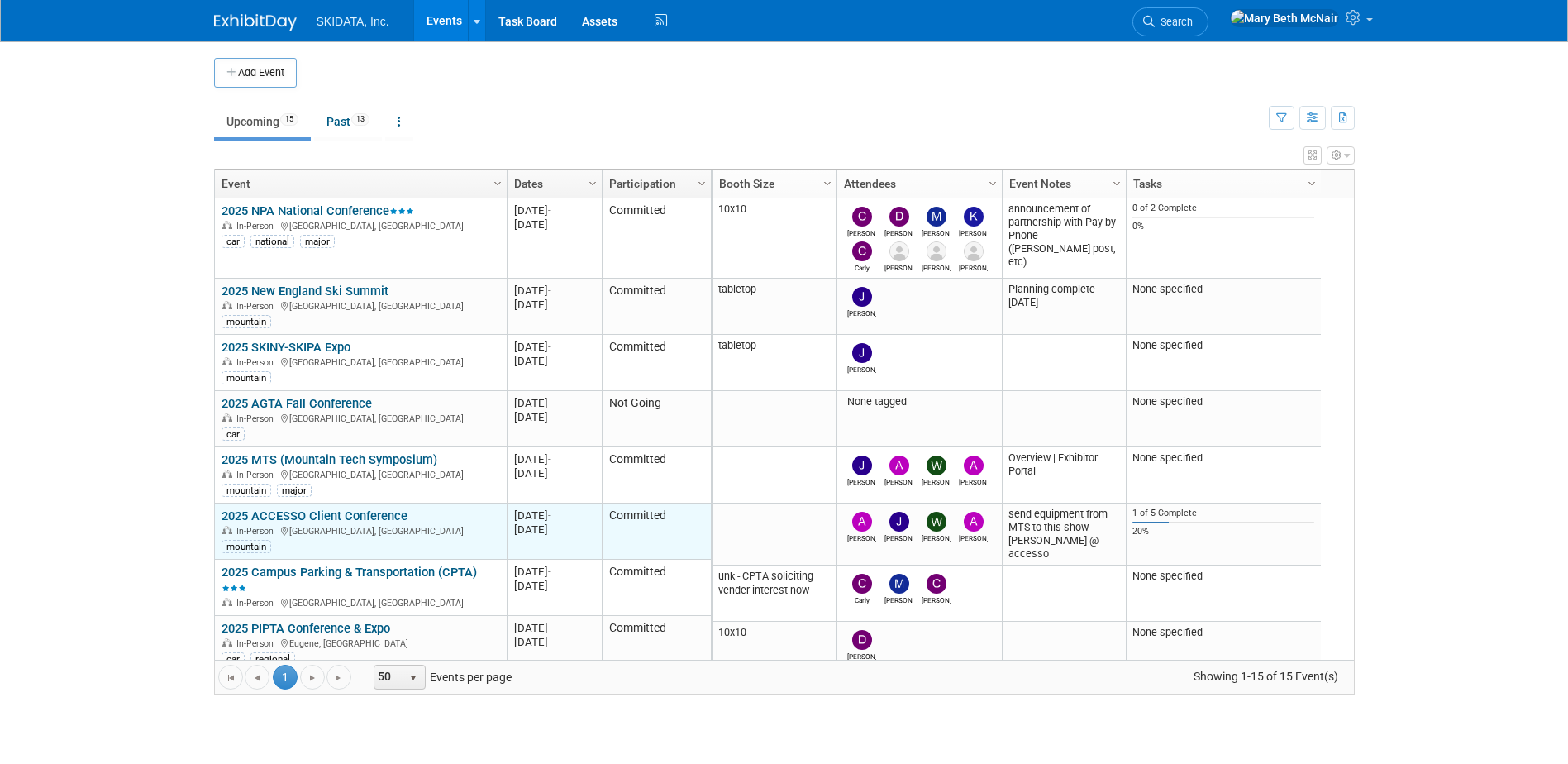
click at [351, 518] on link "2025 ACCESSO Client Conference" at bounding box center [314, 516] width 186 height 15
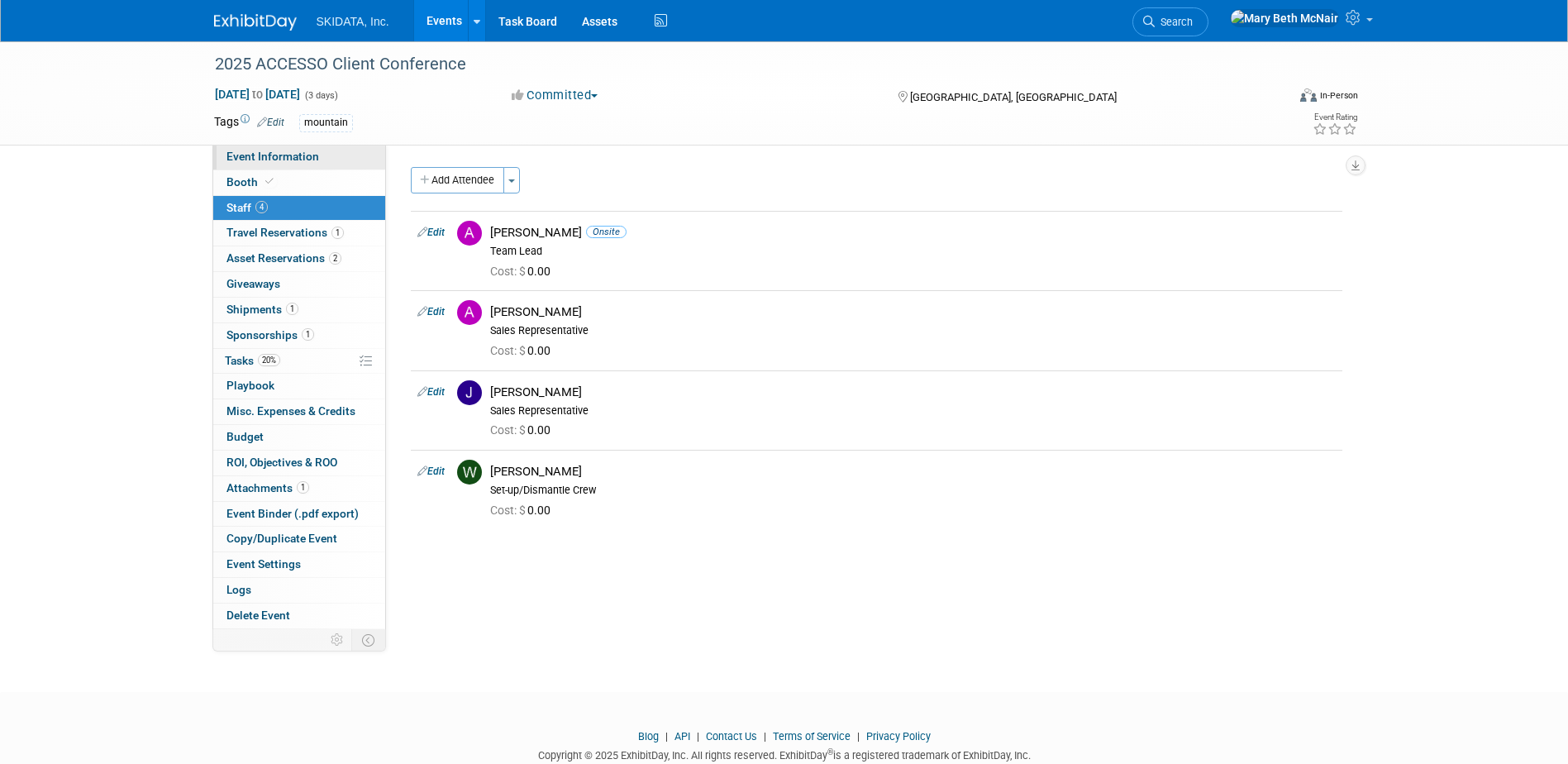
click at [268, 161] on span "Event Information" at bounding box center [272, 156] width 92 height 13
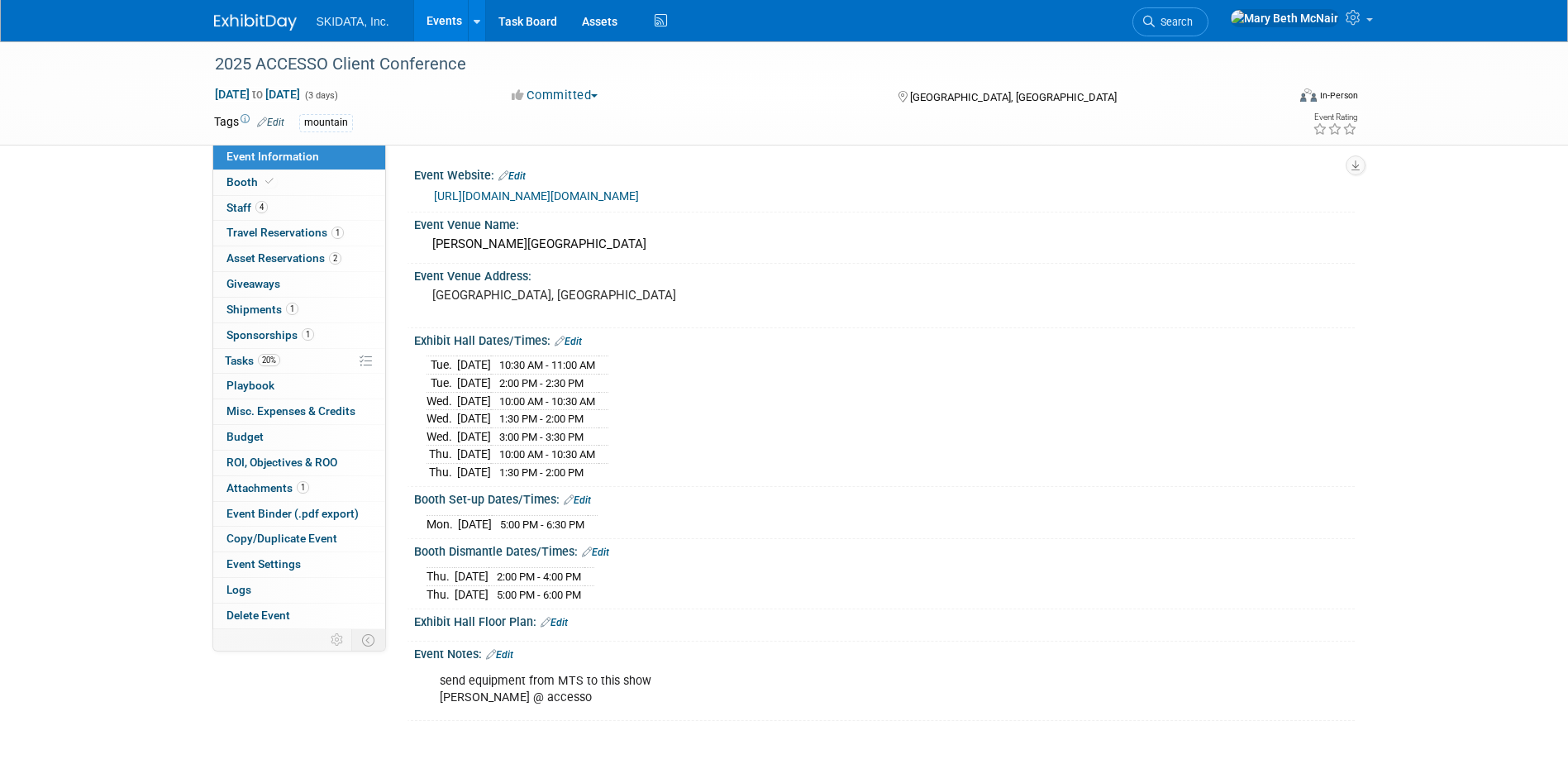
click at [597, 197] on link "[URL][DOMAIN_NAME][DOMAIN_NAME]" at bounding box center [537, 195] width 205 height 13
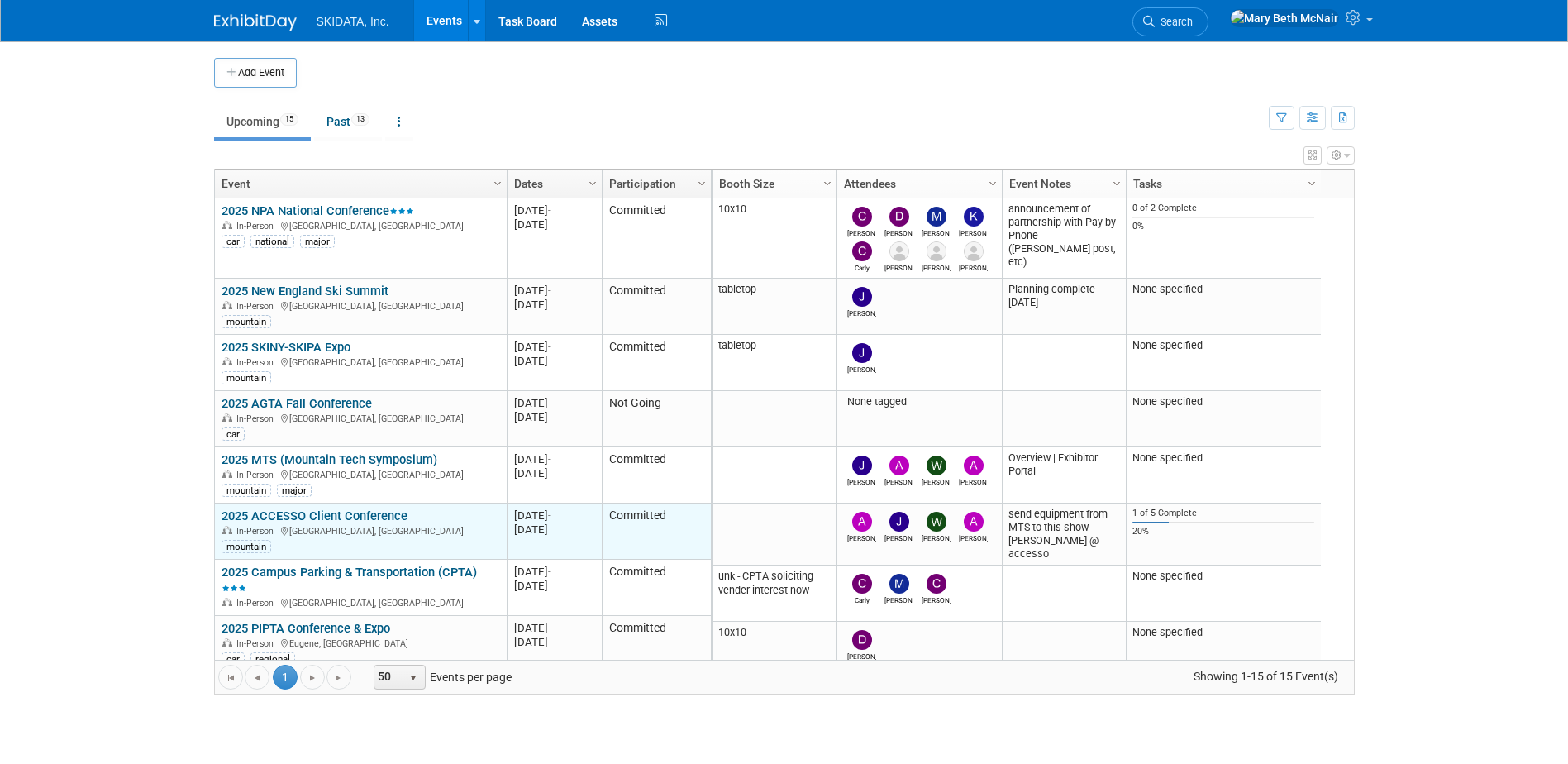
click at [355, 514] on link "2025 ACCESSO Client Conference" at bounding box center [314, 516] width 186 height 15
